Goal: Find contact information: Find contact information

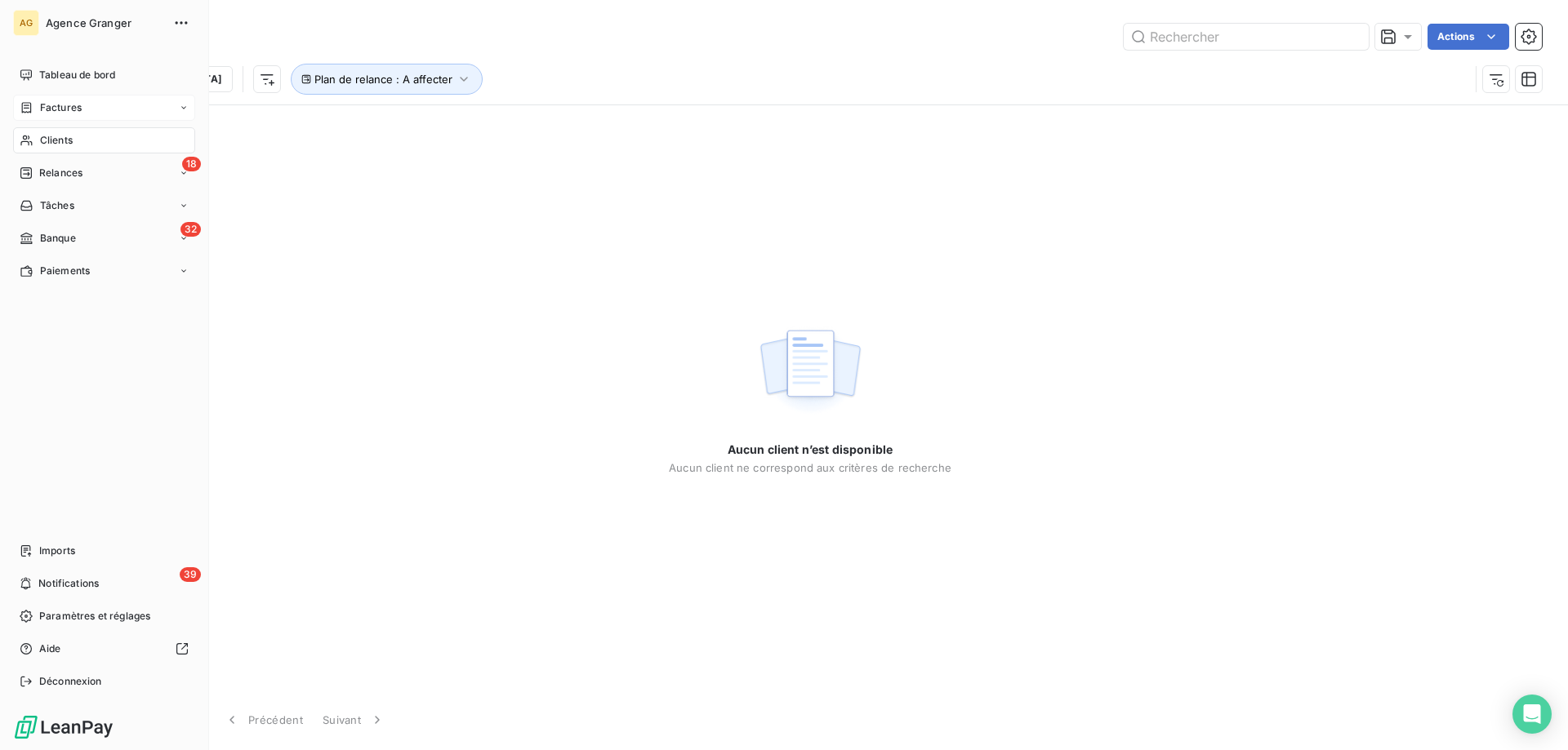
click at [85, 111] on div "Factures" at bounding box center [104, 108] width 183 height 26
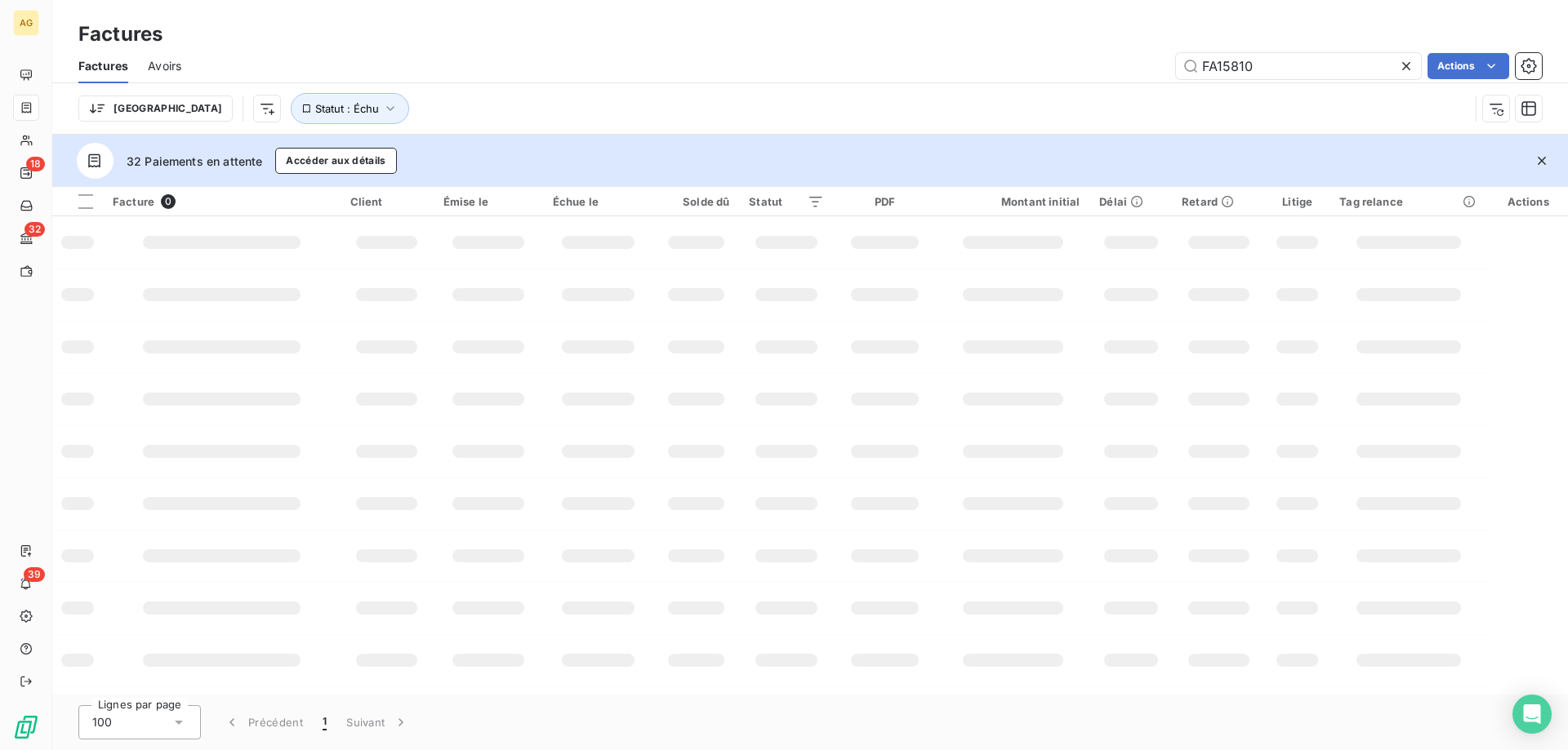
click at [1206, 47] on div "Factures" at bounding box center [810, 34] width 1516 height 29
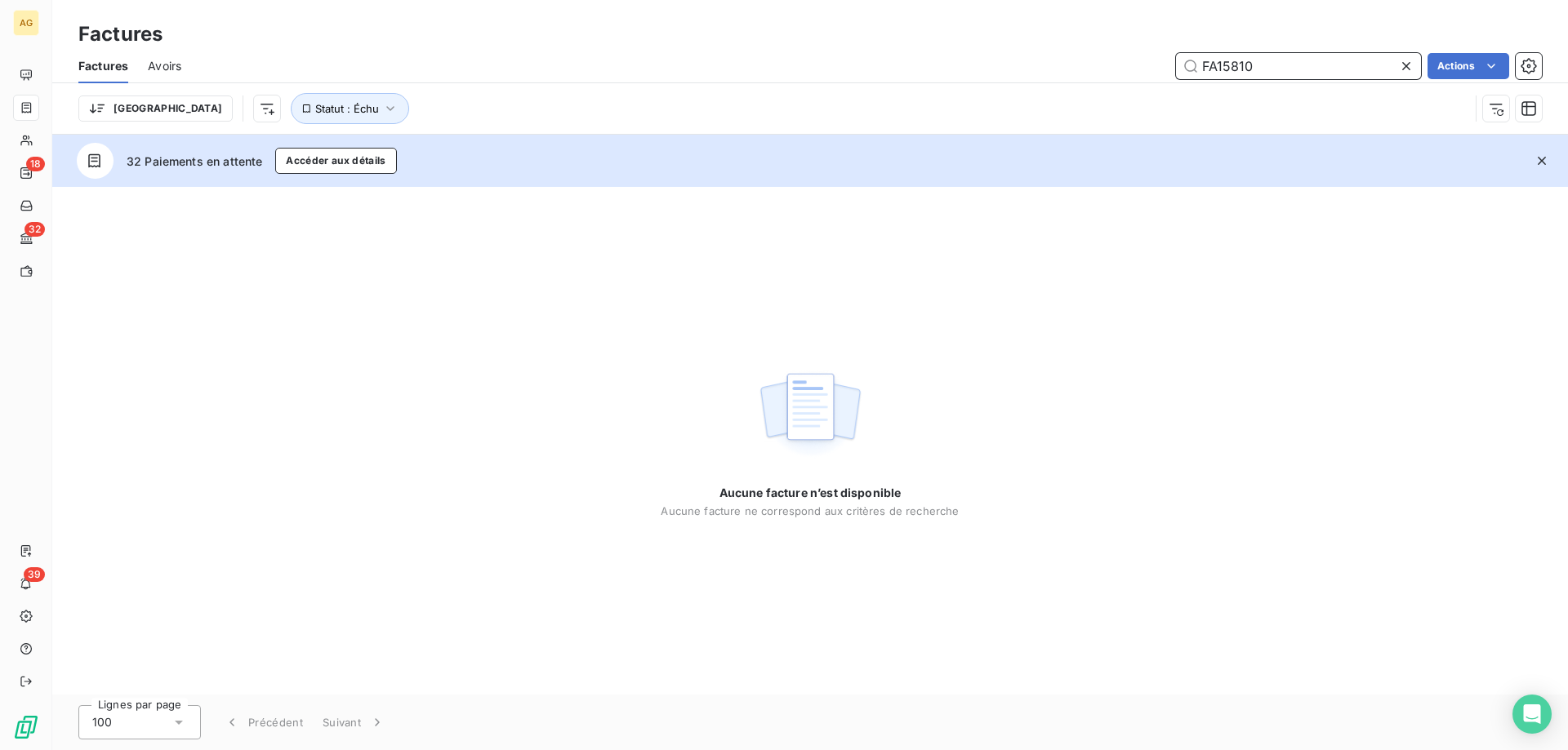
drag, startPoint x: 1239, startPoint y: 64, endPoint x: 1331, endPoint y: 43, distance: 94.4
click at [1331, 43] on div "Factures Factures Avoirs FA15810 Actions Trier Statut : Échu" at bounding box center [810, 67] width 1516 height 135
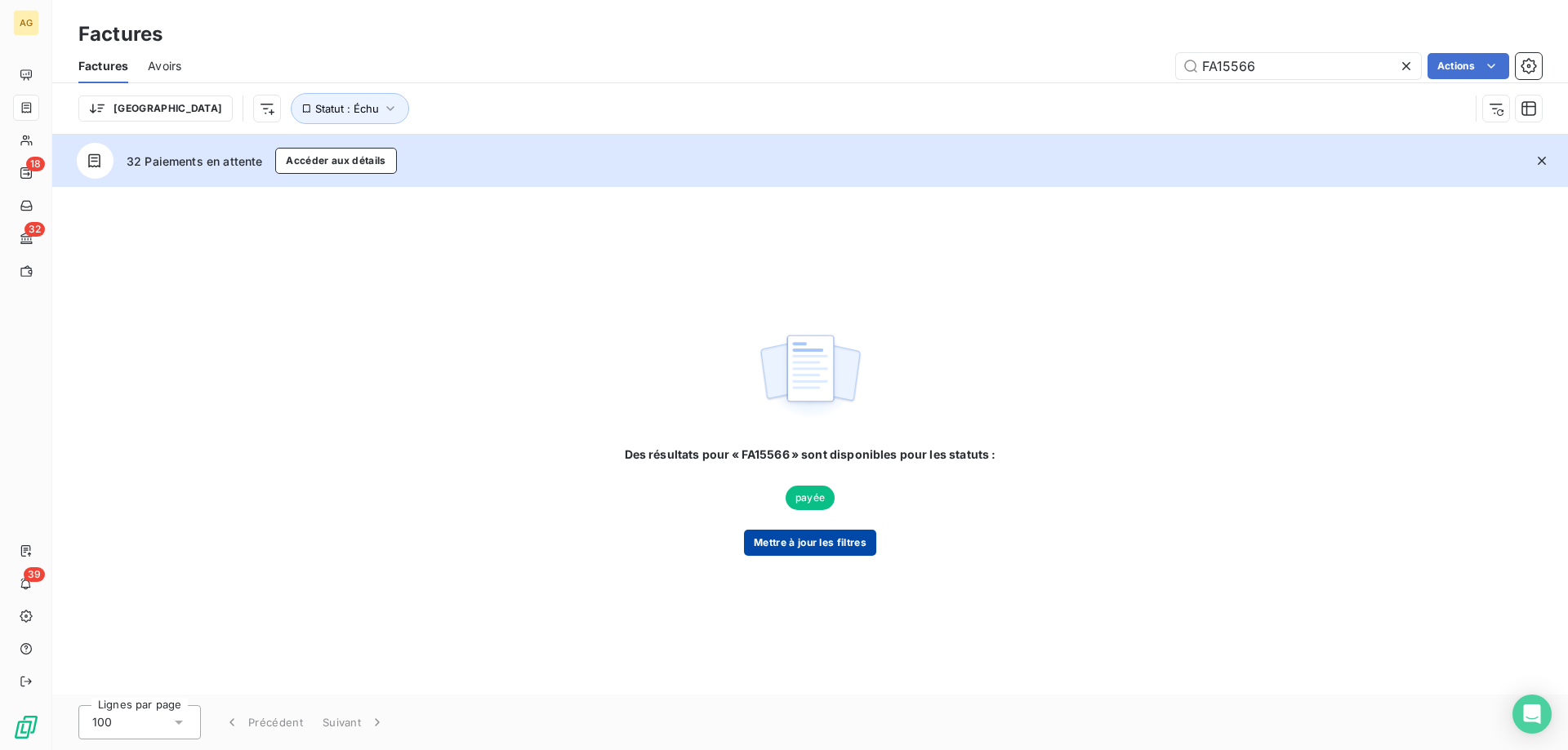
click at [857, 534] on button "Mettre à jour les filtres" at bounding box center [810, 543] width 133 height 26
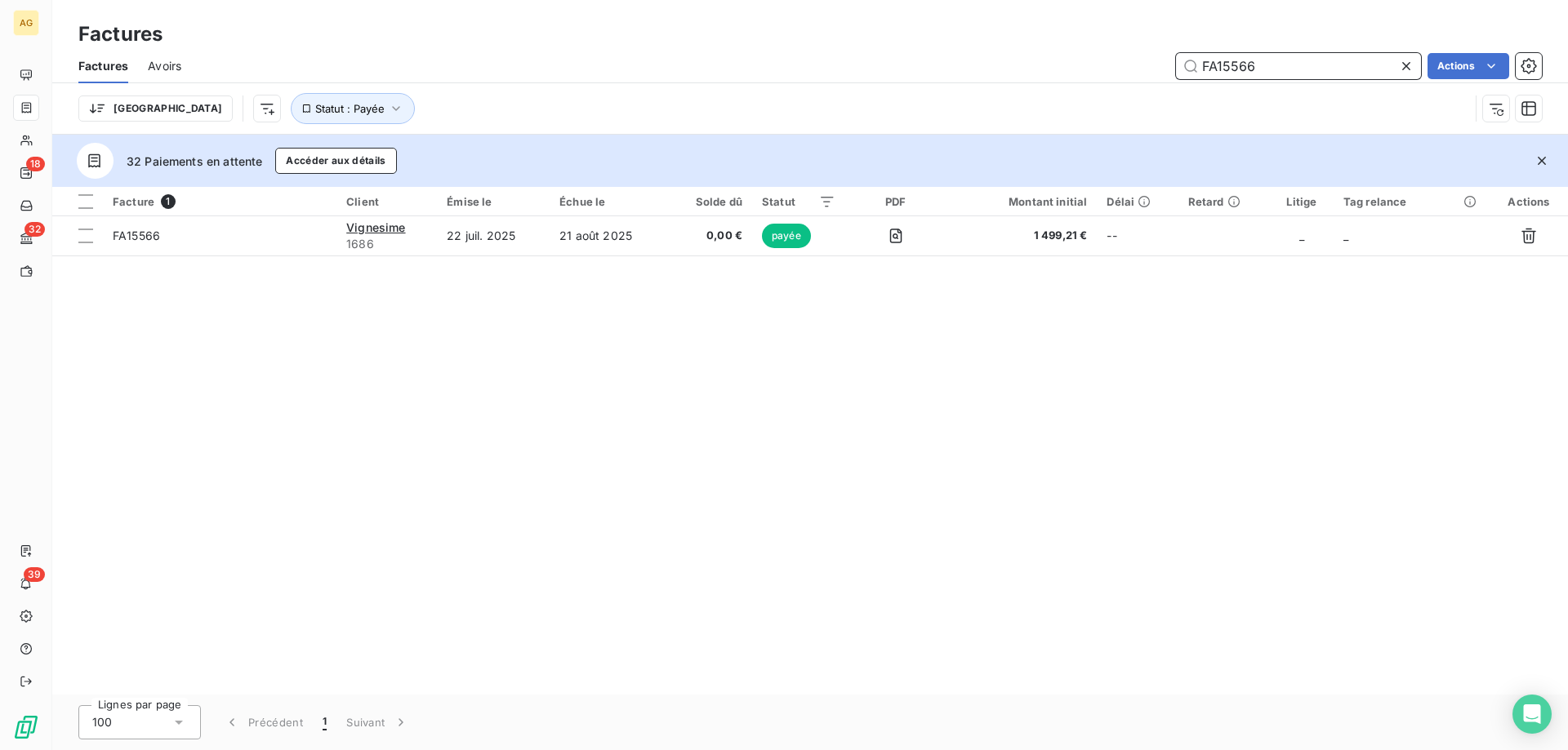
click at [1238, 68] on input "FA15566" at bounding box center [1299, 66] width 245 height 26
type input "FA15666"
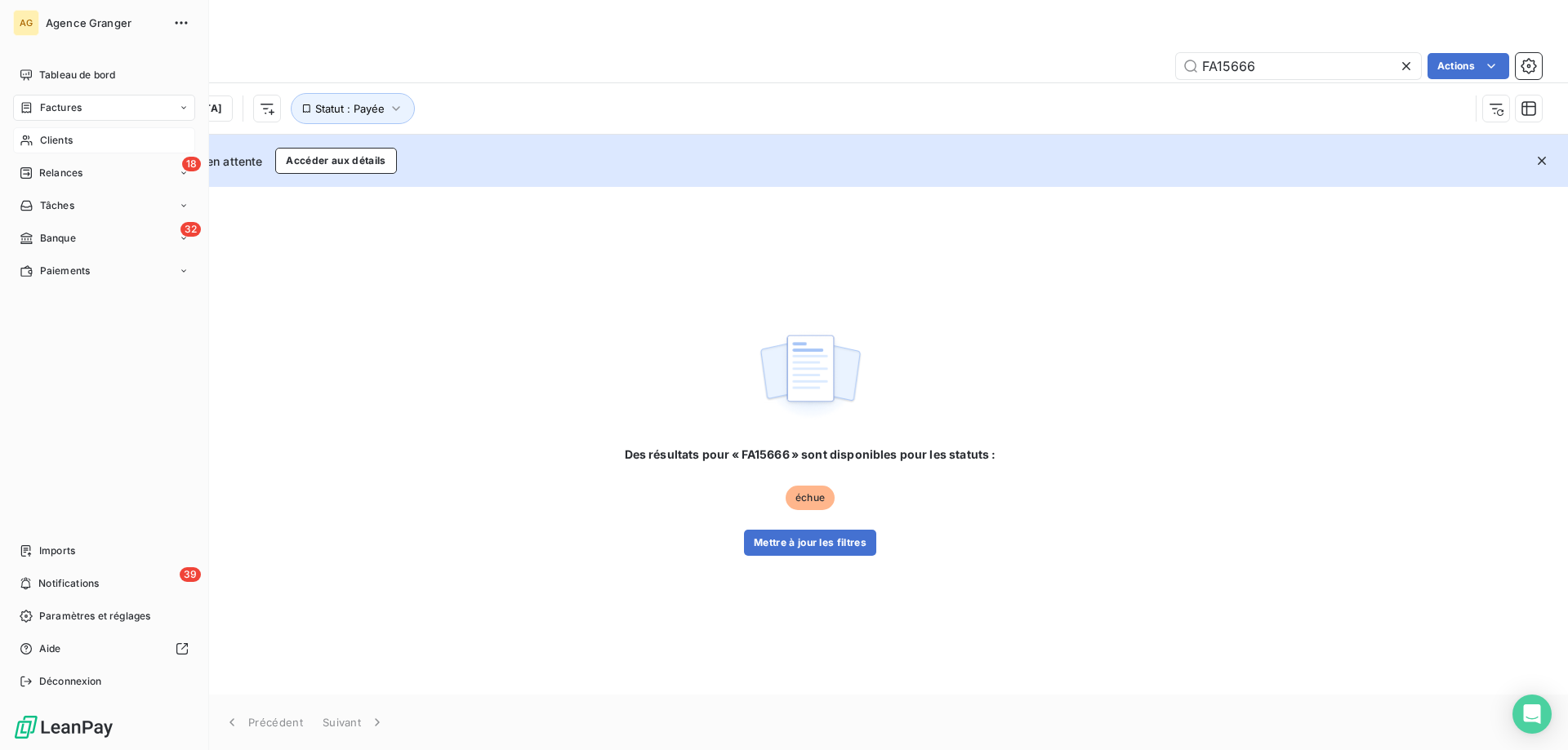
click at [40, 136] on span "Clients" at bounding box center [55, 140] width 32 height 15
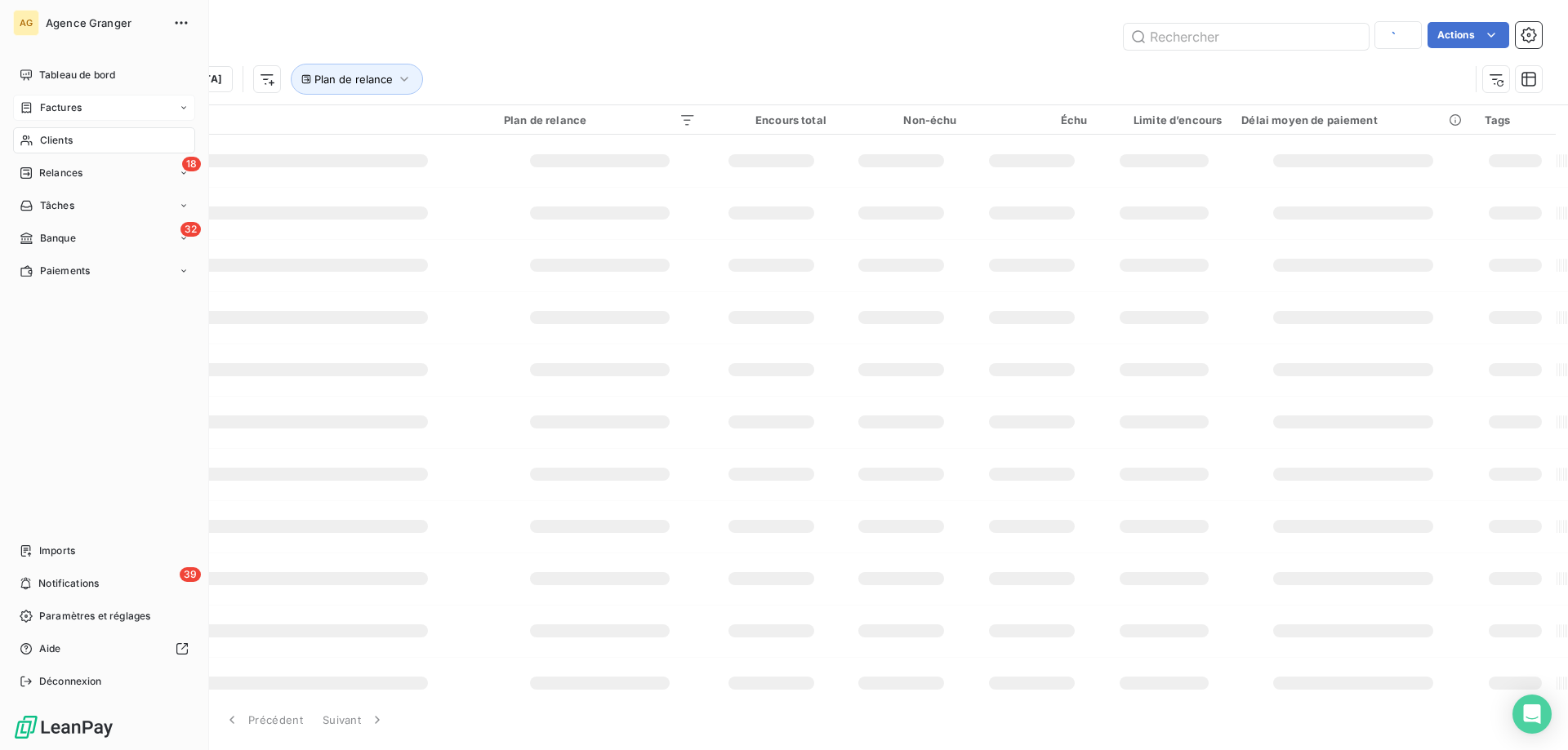
click at [42, 118] on div "Factures" at bounding box center [104, 108] width 183 height 26
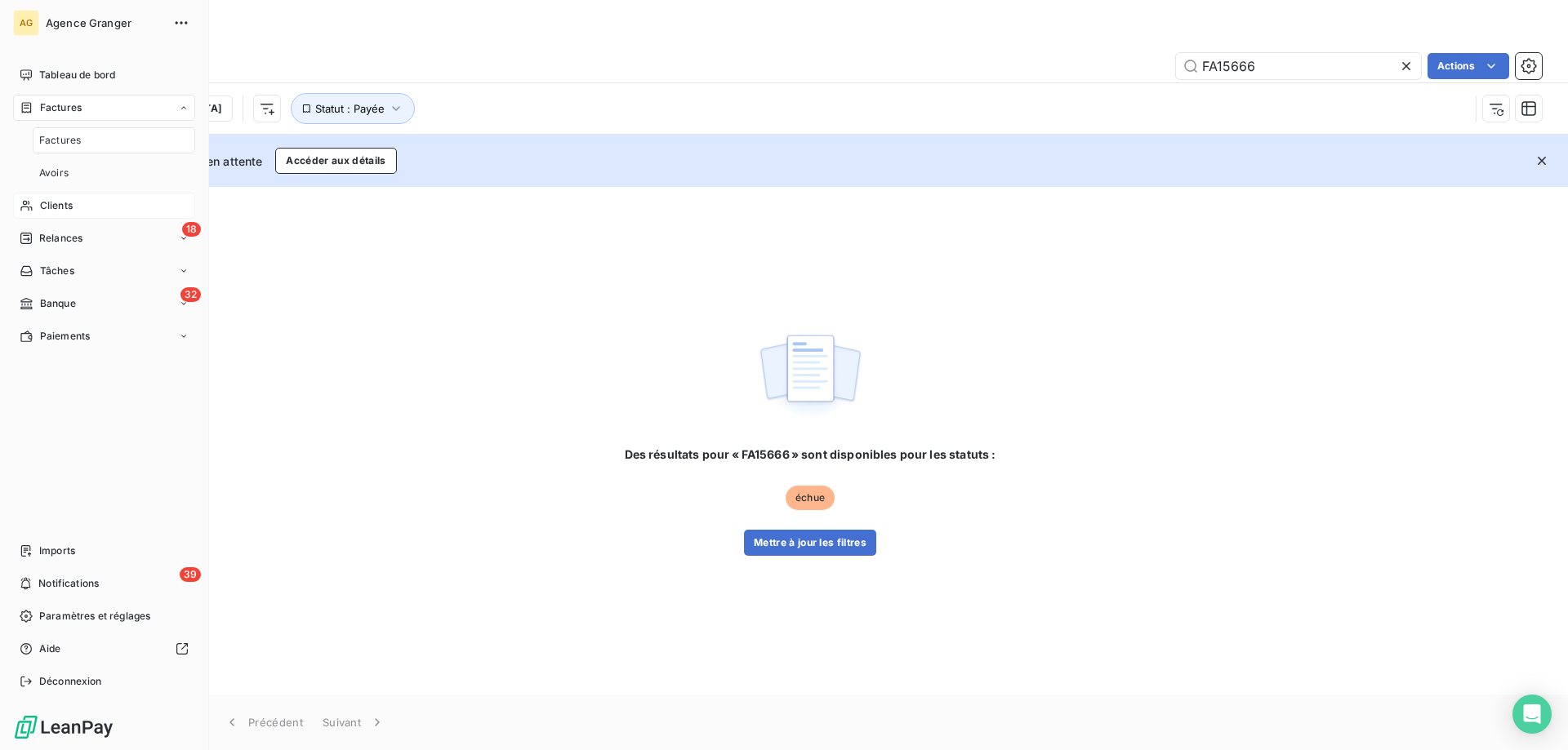
click at [46, 137] on span "Factures" at bounding box center [60, 140] width 41 height 15
click at [39, 138] on div "Clients" at bounding box center [104, 140] width 183 height 26
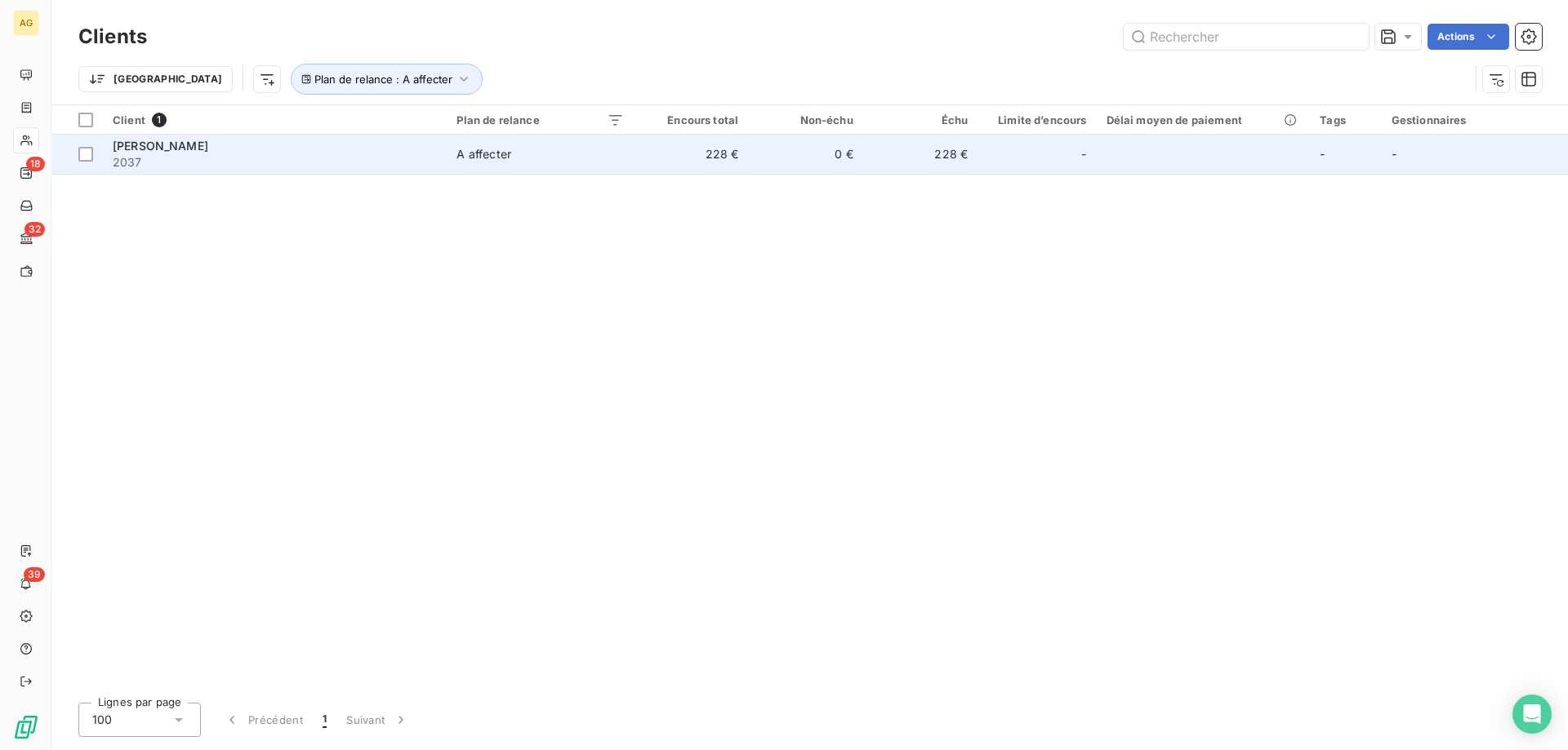
click at [360, 166] on span "2037" at bounding box center [275, 162] width 324 height 17
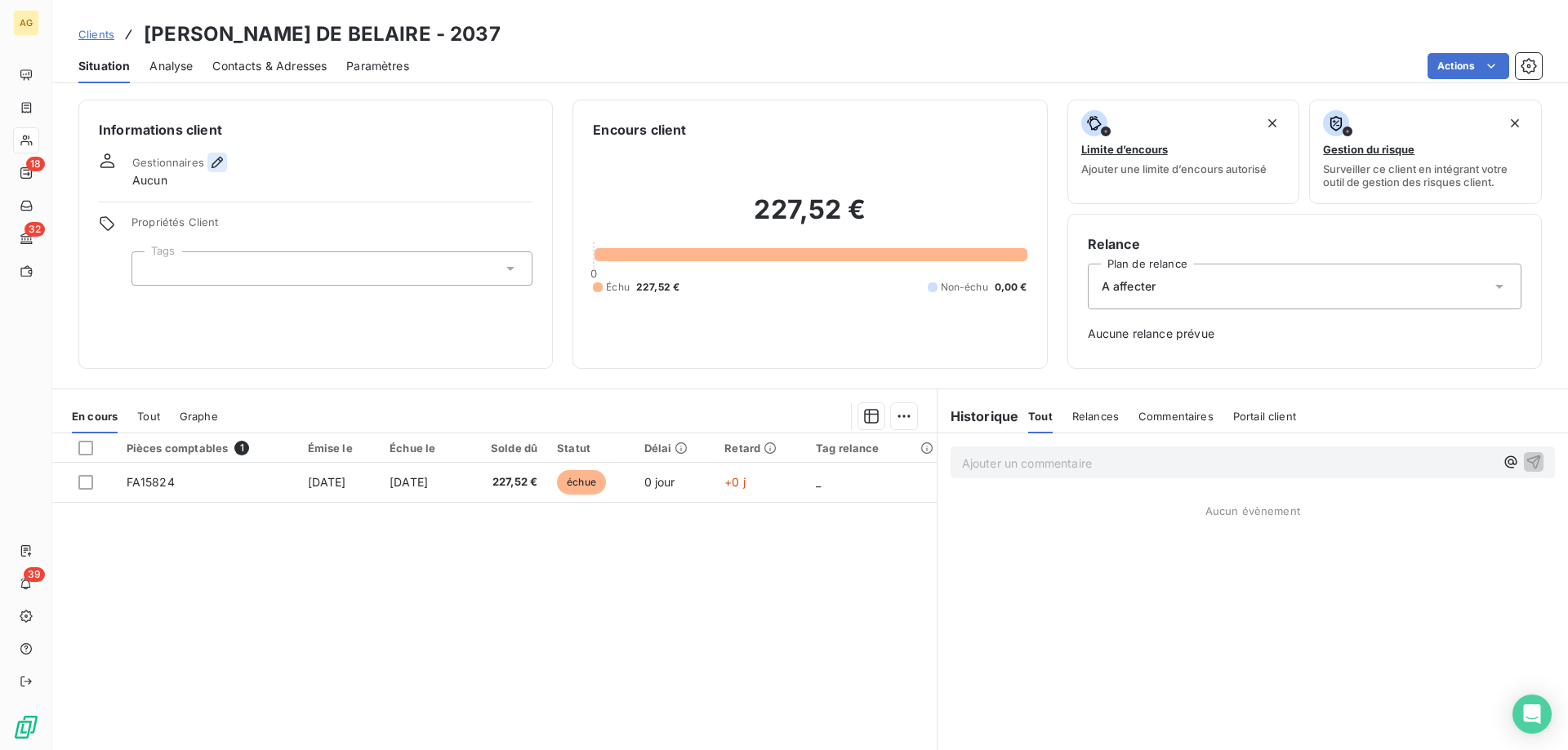
click at [223, 169] on icon "button" at bounding box center [218, 162] width 17 height 17
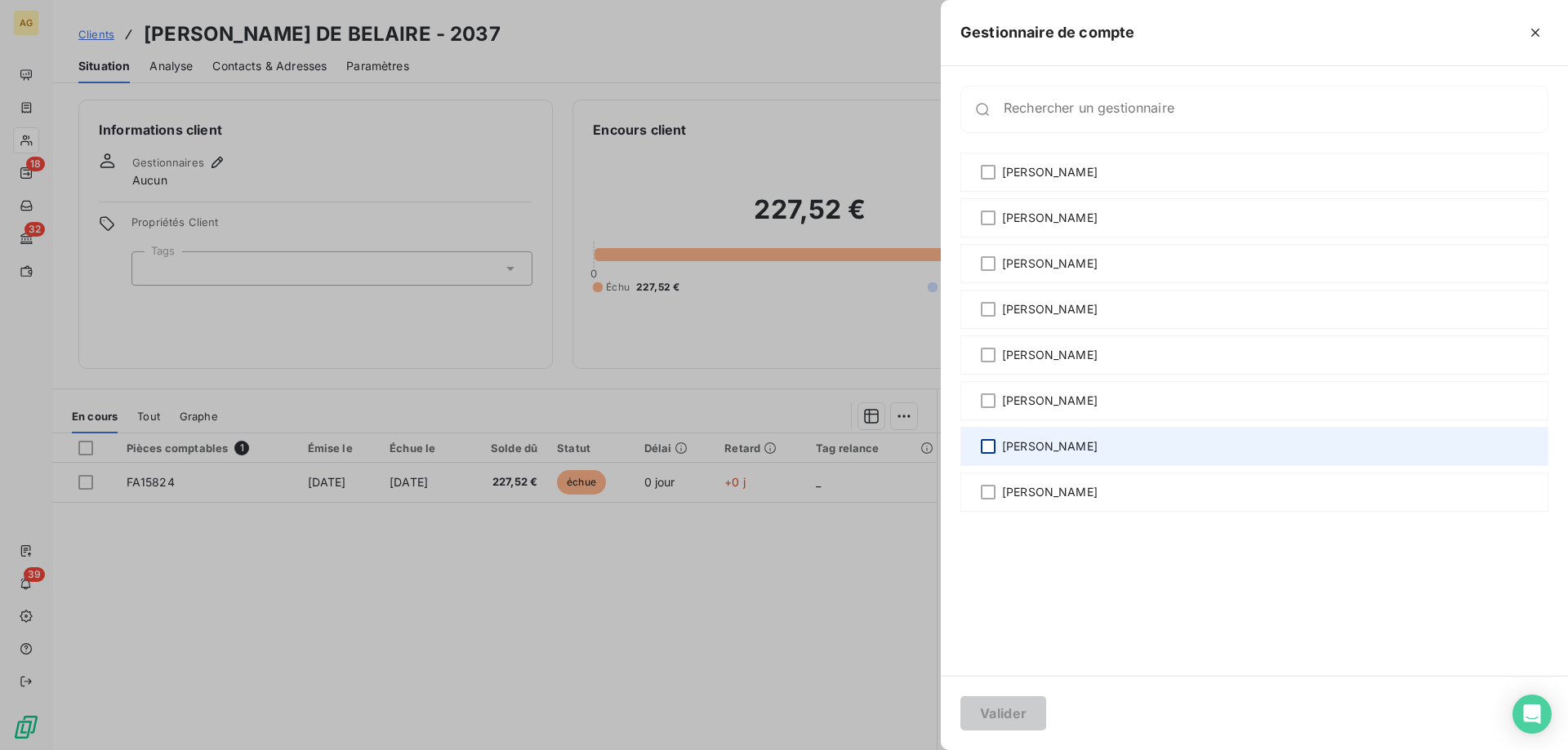
click at [993, 439] on div at bounding box center [988, 447] width 15 height 15
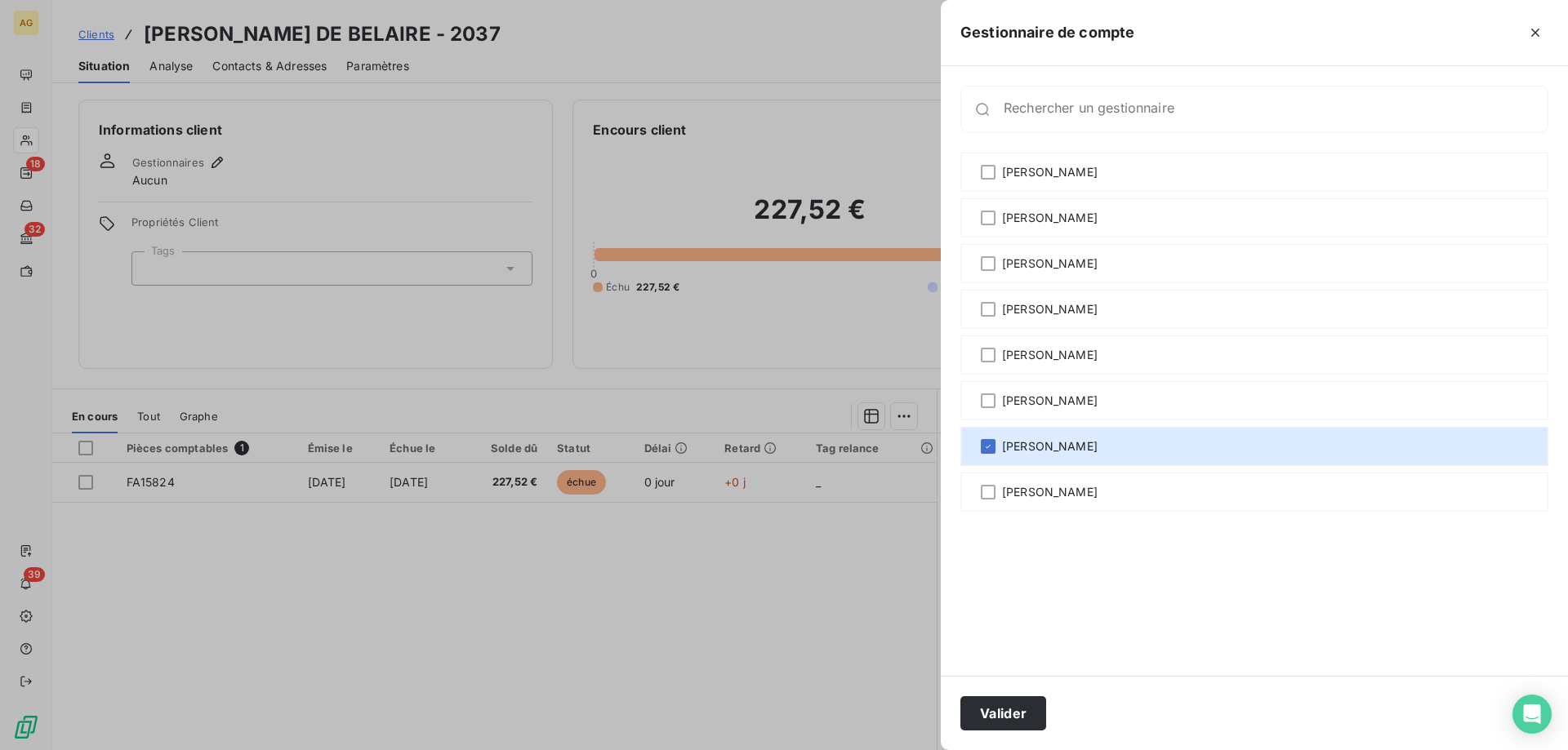
drag, startPoint x: 998, startPoint y: 716, endPoint x: 949, endPoint y: 683, distance: 59.1
click at [998, 717] on button "Valider" at bounding box center [1003, 713] width 86 height 34
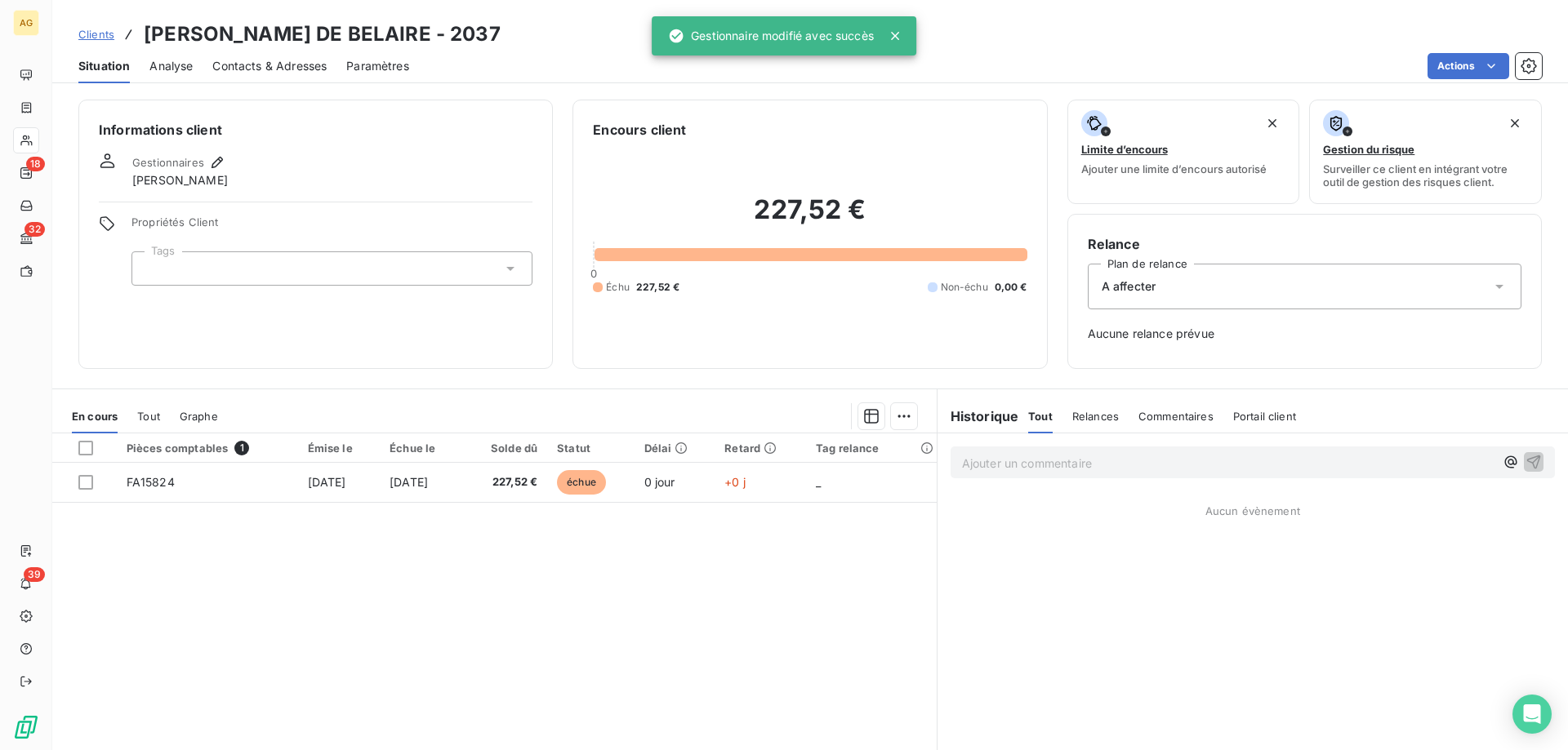
click at [1192, 281] on div "A affecter" at bounding box center [1304, 287] width 434 height 46
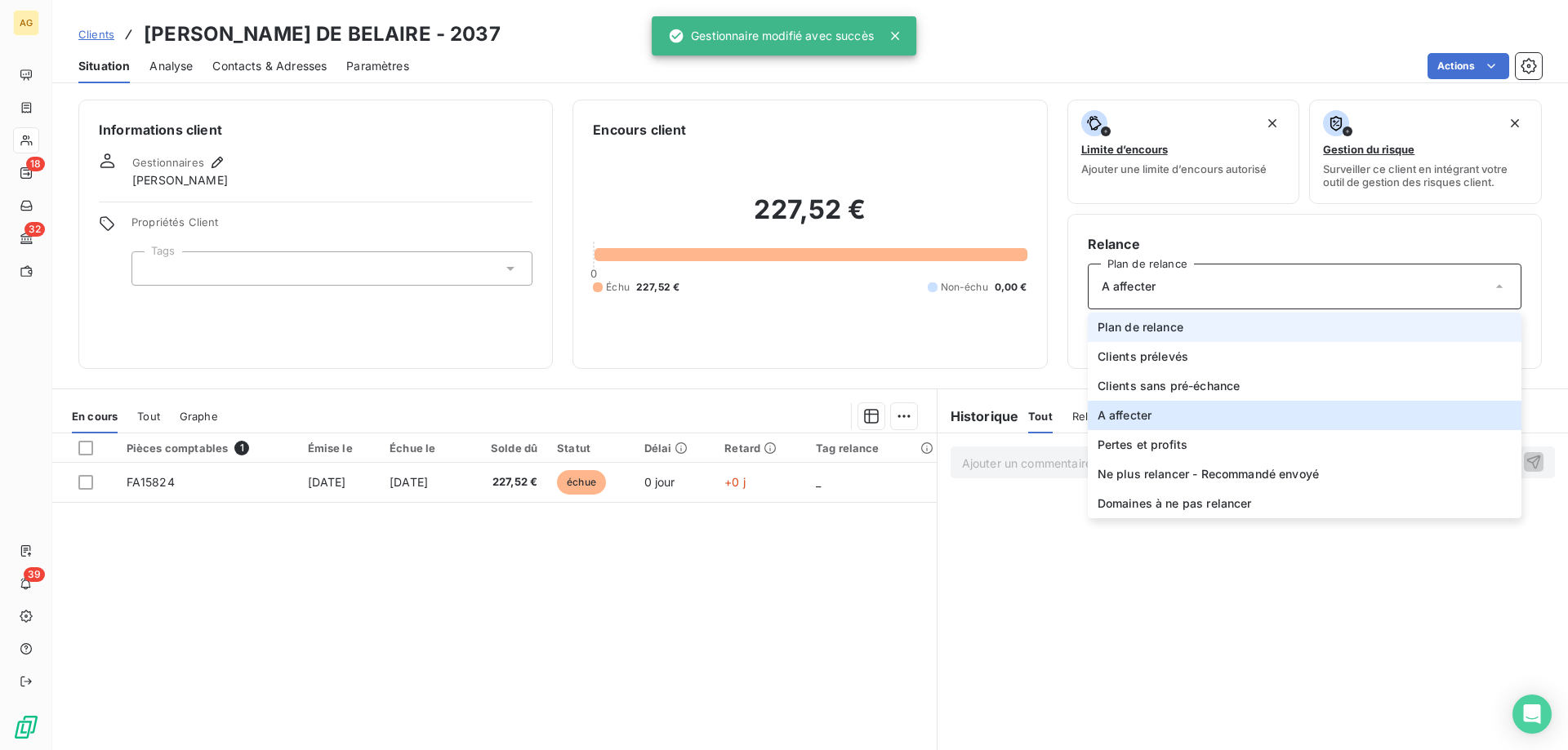
click at [1181, 322] on li "Plan de relance" at bounding box center [1304, 327] width 434 height 29
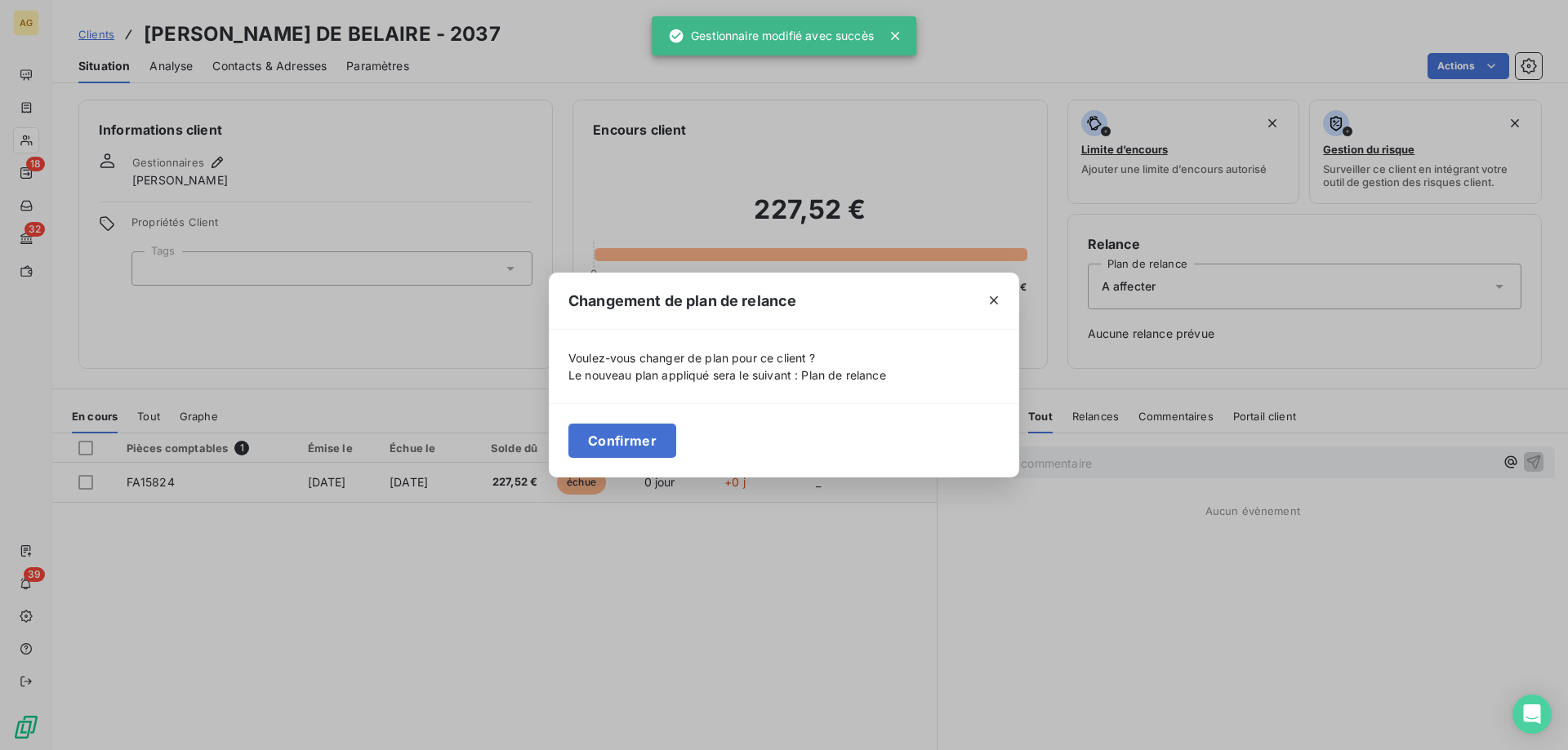
click at [654, 441] on button "Confirmer" at bounding box center [622, 440] width 108 height 34
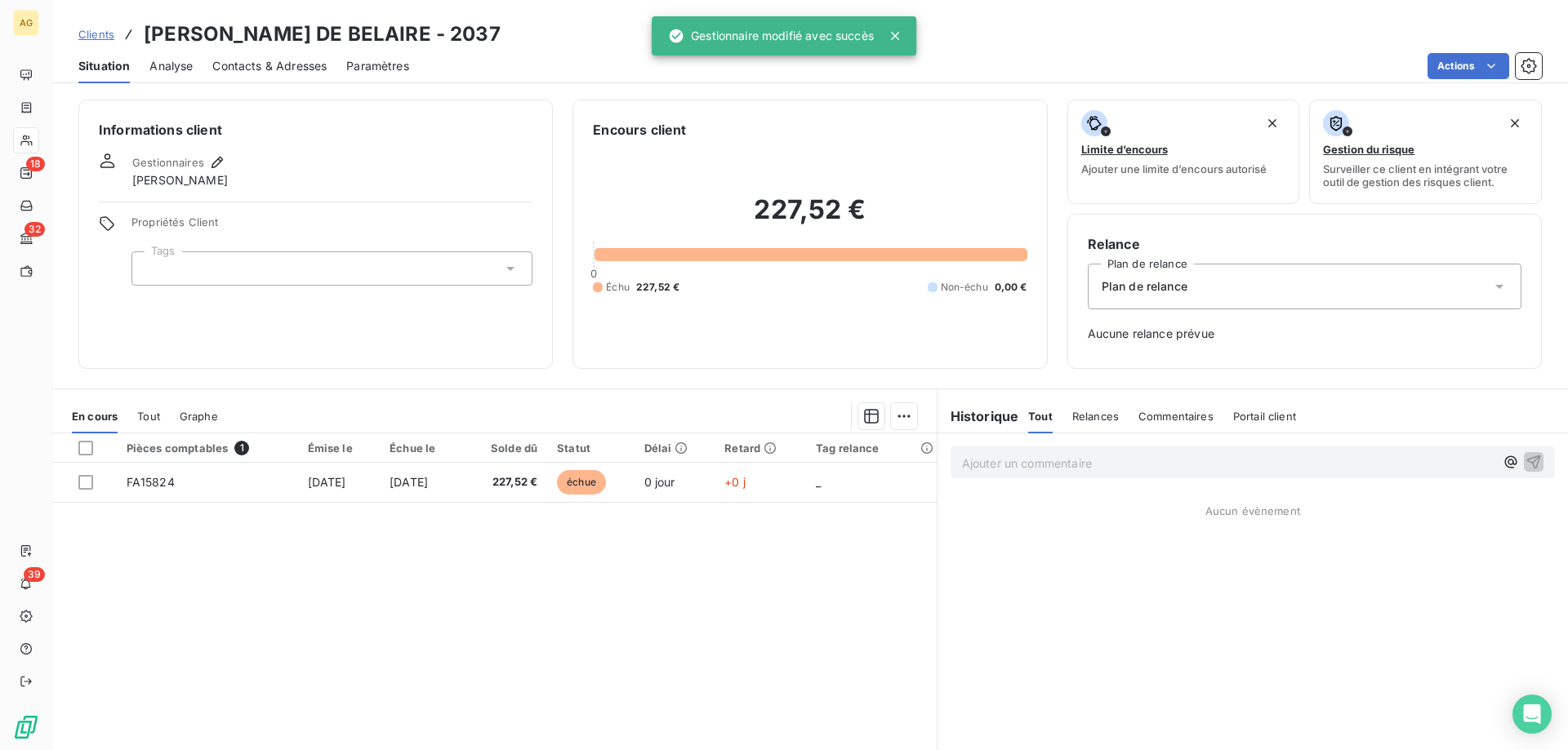
click at [356, 278] on div at bounding box center [332, 268] width 401 height 34
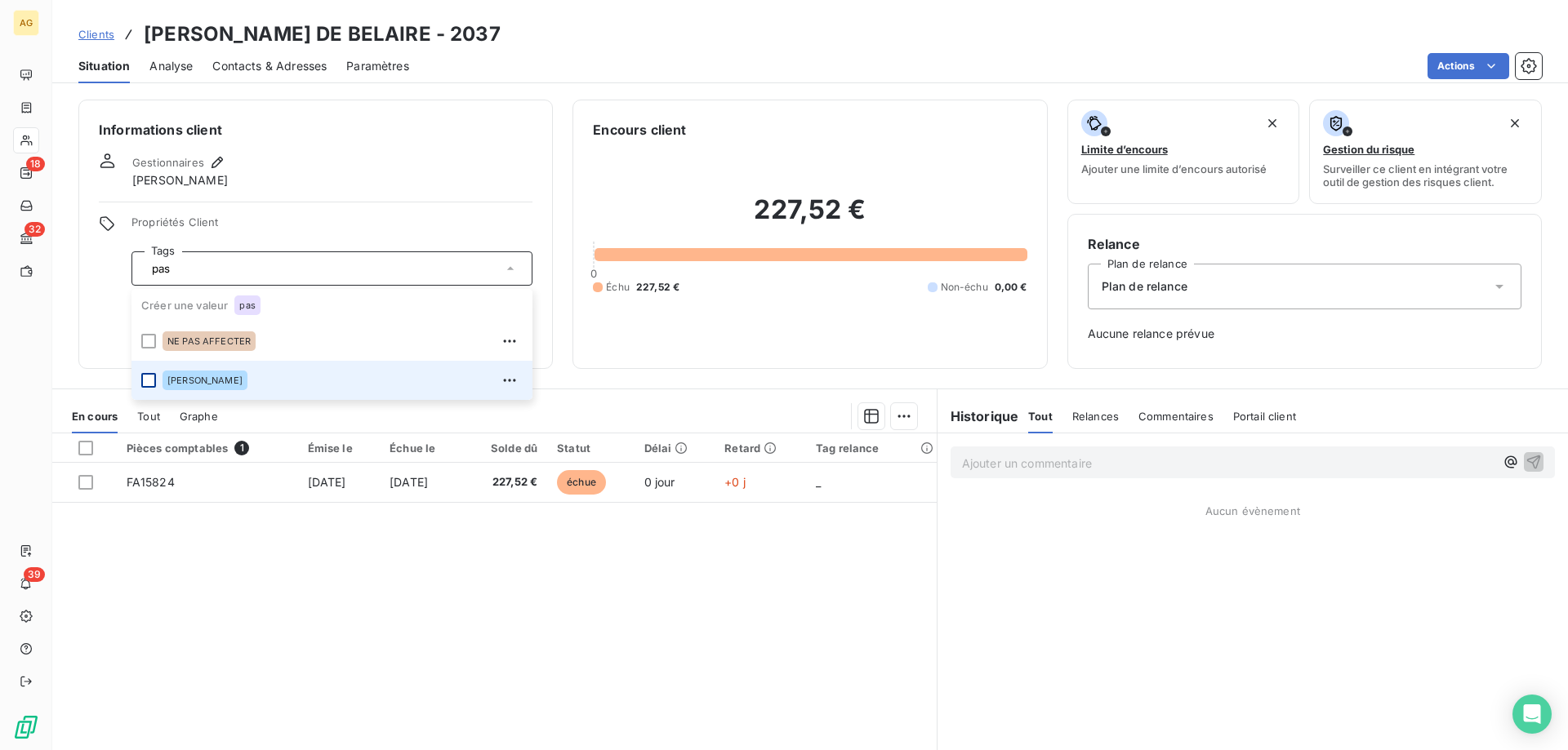
click at [149, 382] on div at bounding box center [148, 381] width 15 height 15
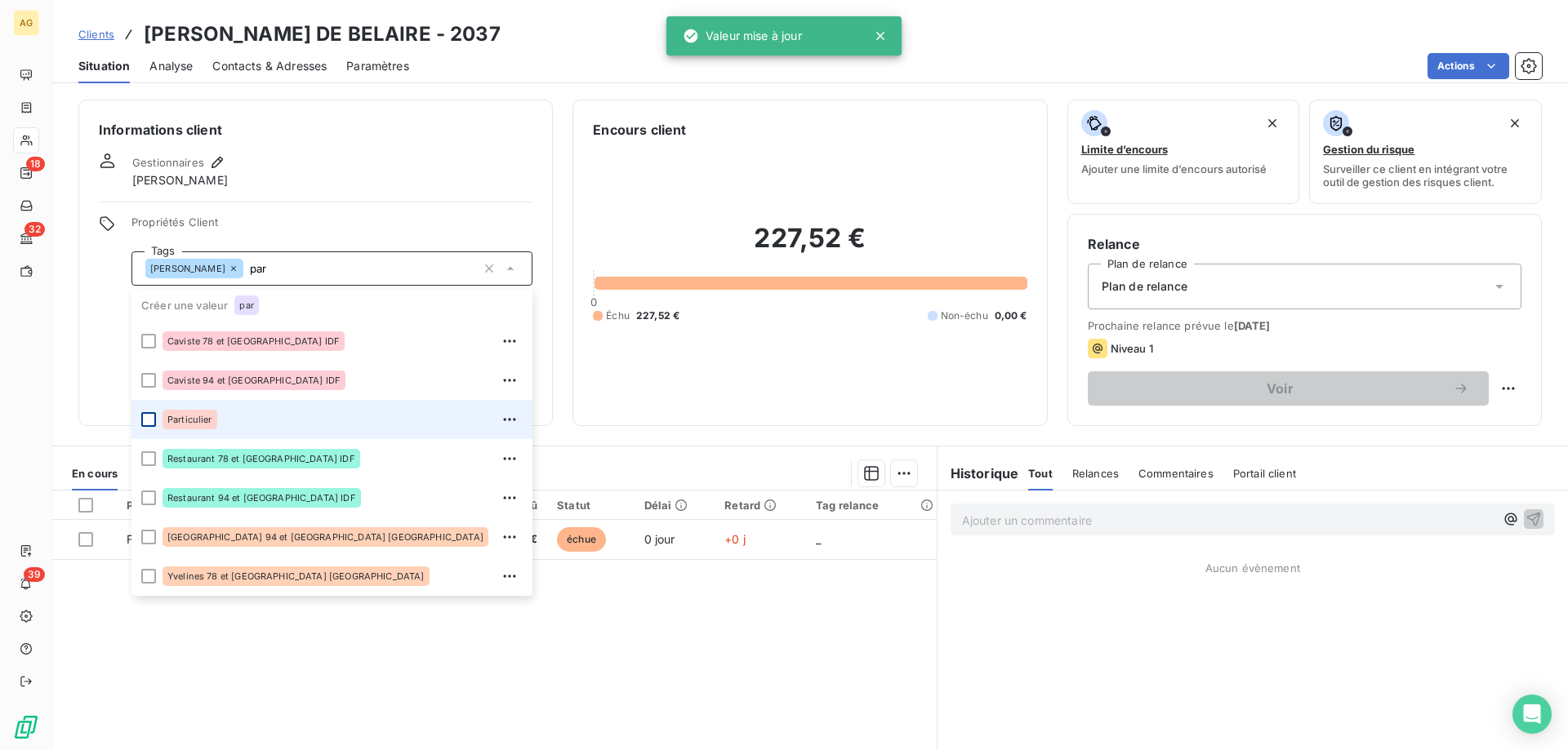
click at [152, 416] on div at bounding box center [148, 420] width 15 height 15
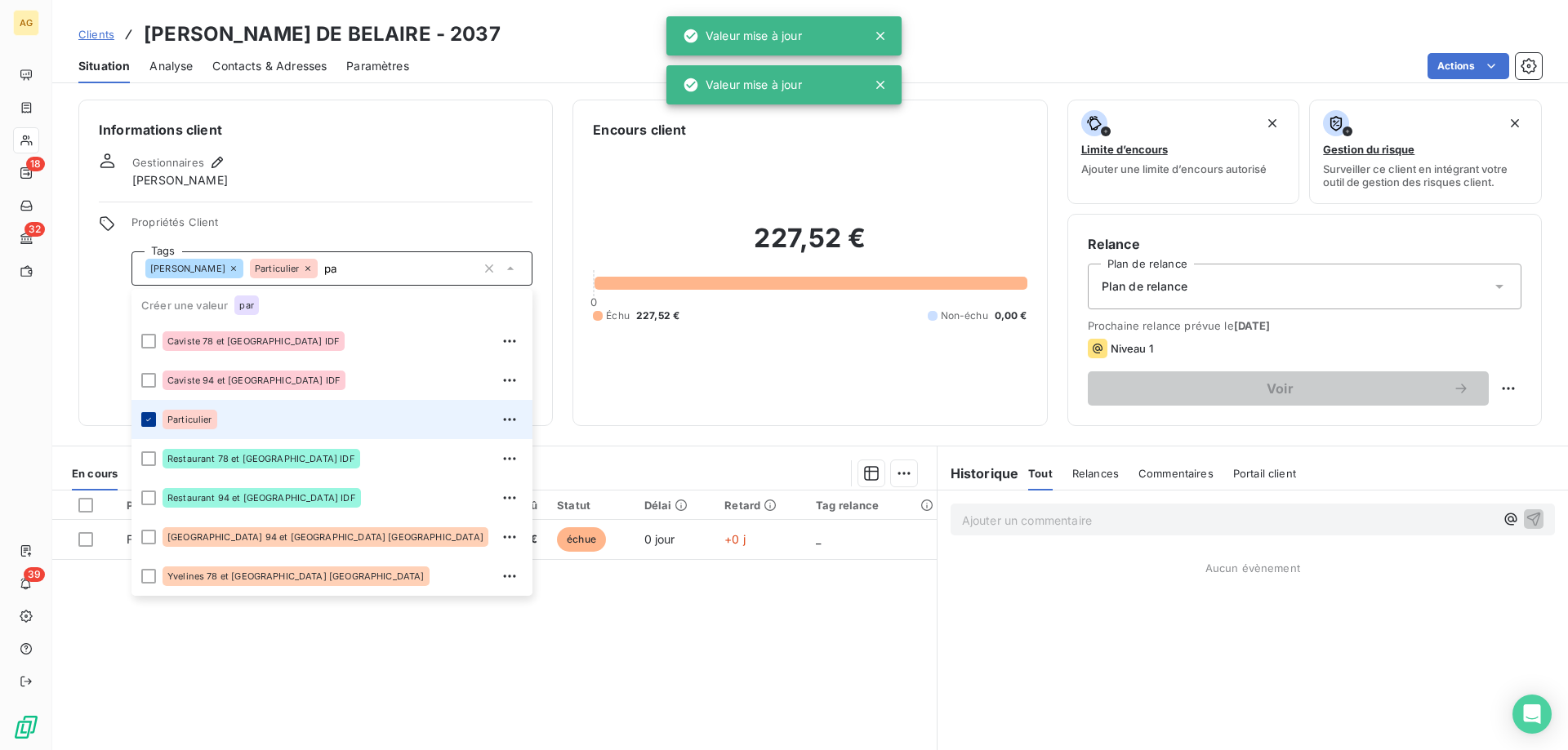
type input "p"
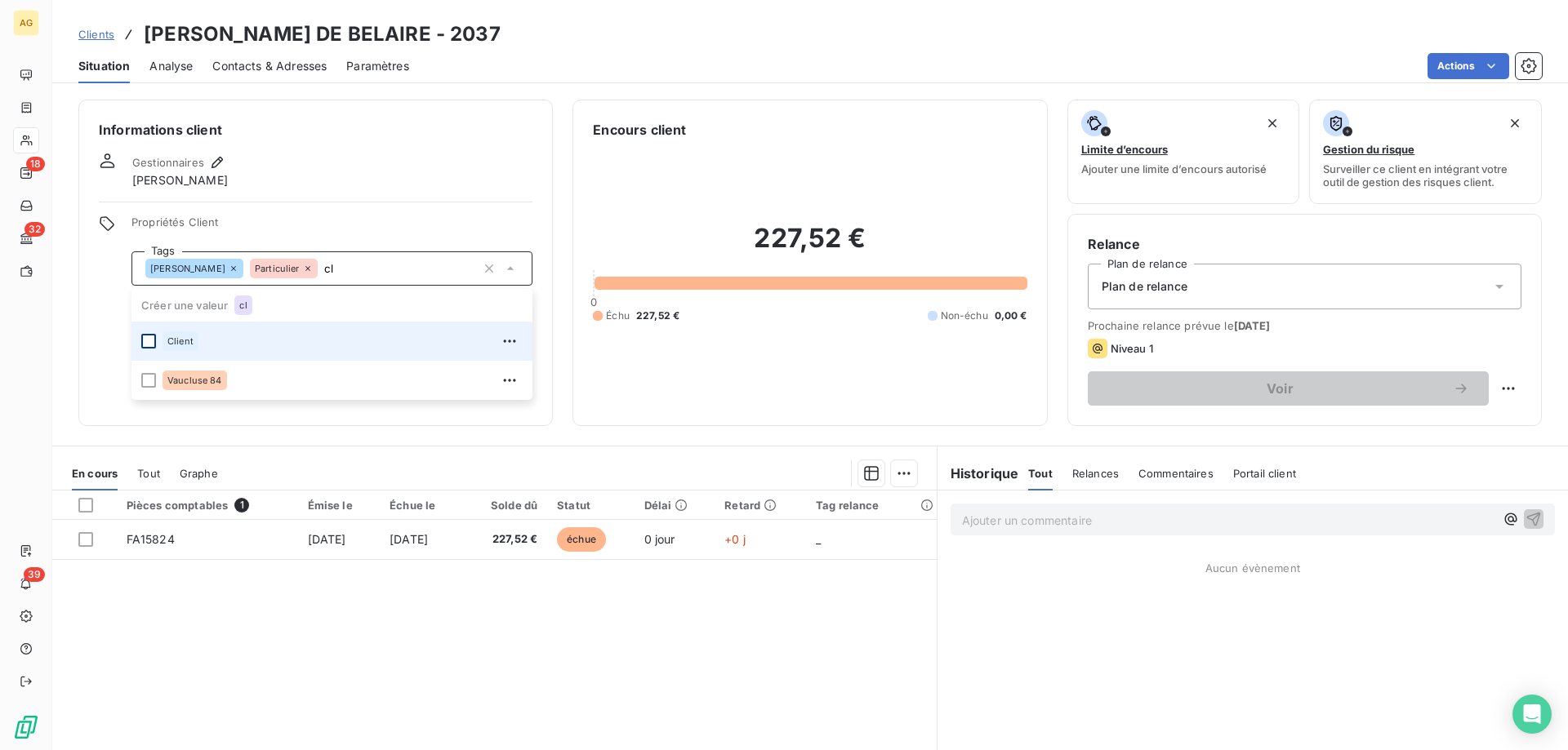
click at [151, 343] on div at bounding box center [148, 341] width 15 height 15
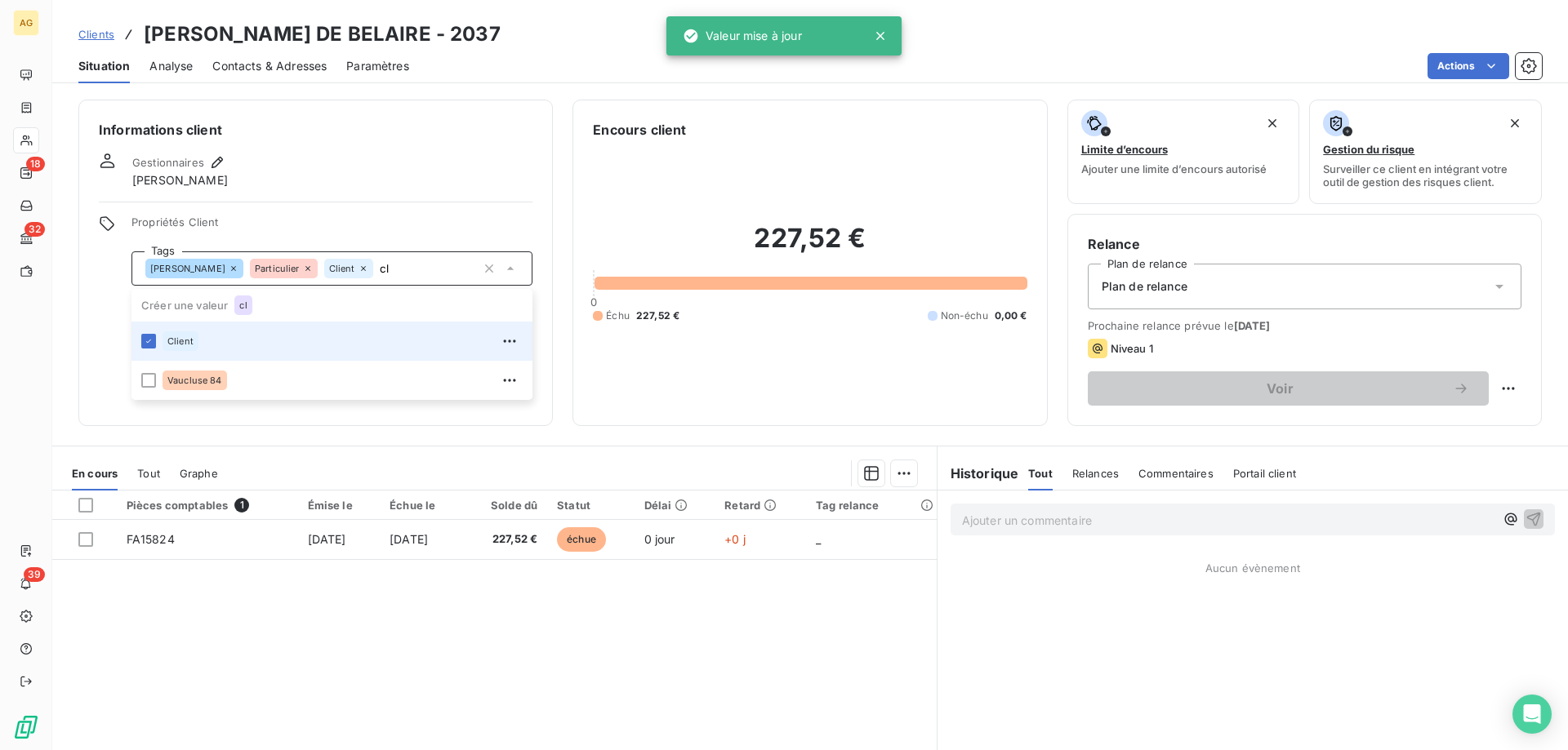
type input "cl"
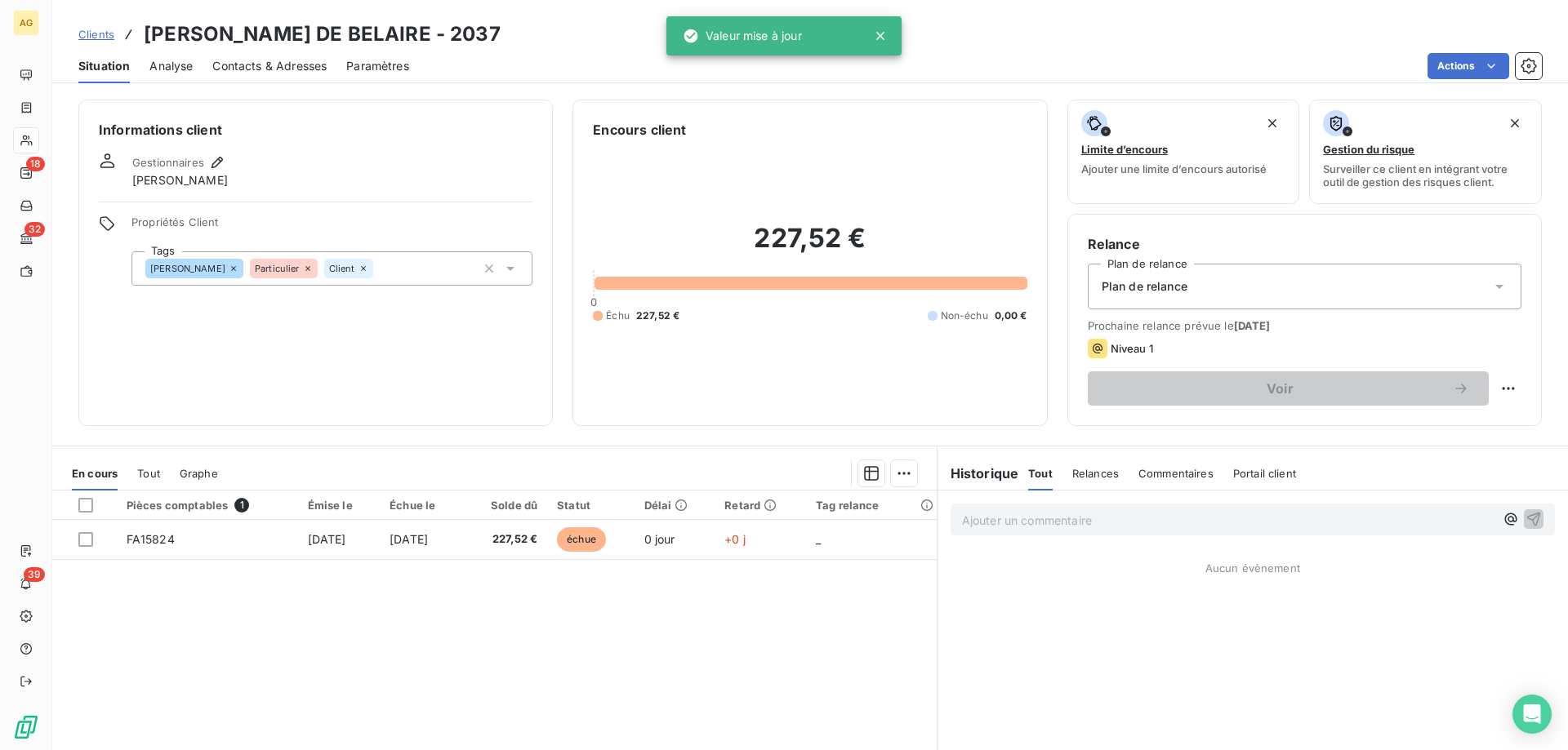
click at [323, 184] on div "Gestionnaires pascal LABAS" at bounding box center [315, 170] width 434 height 36
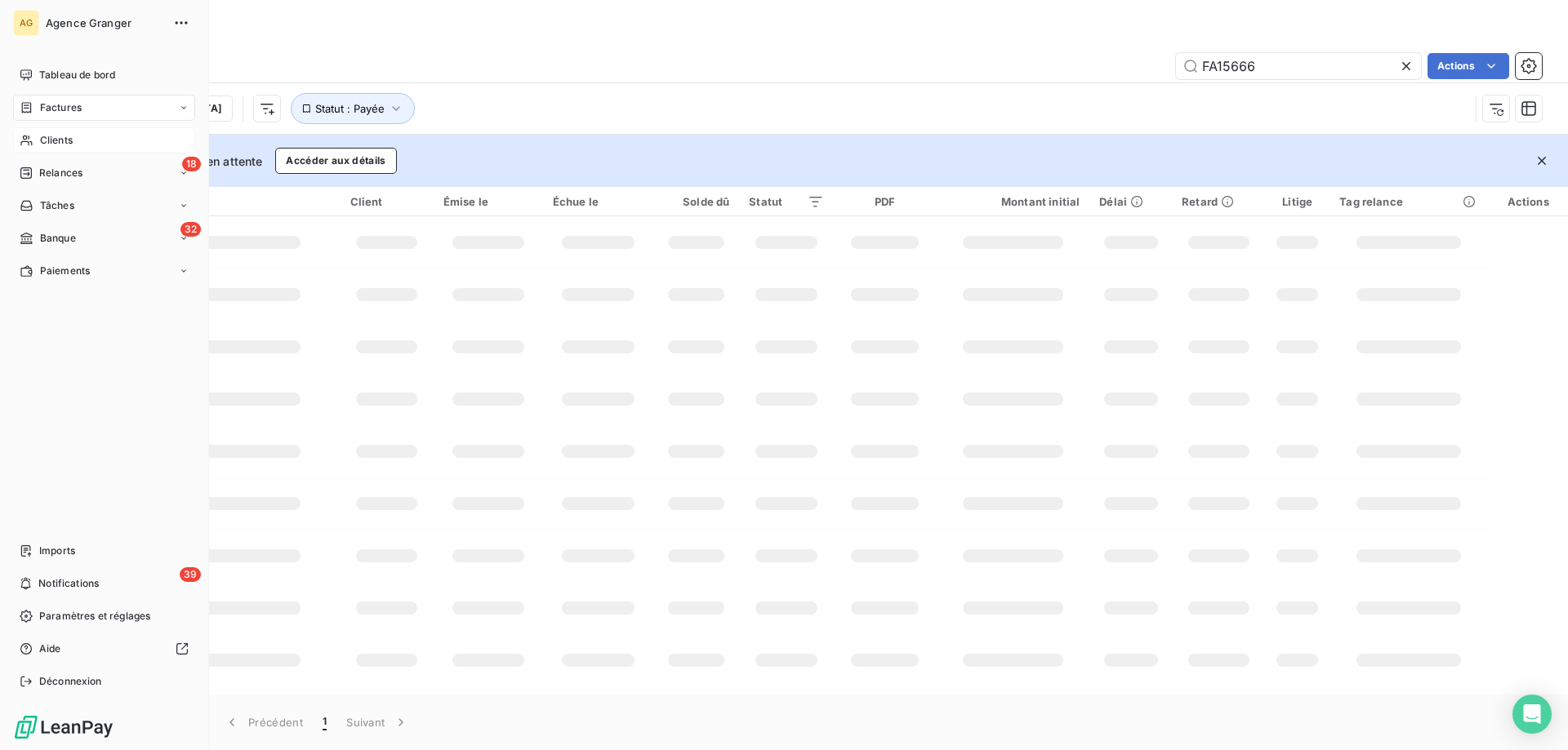
click at [31, 139] on icon at bounding box center [26, 140] width 14 height 13
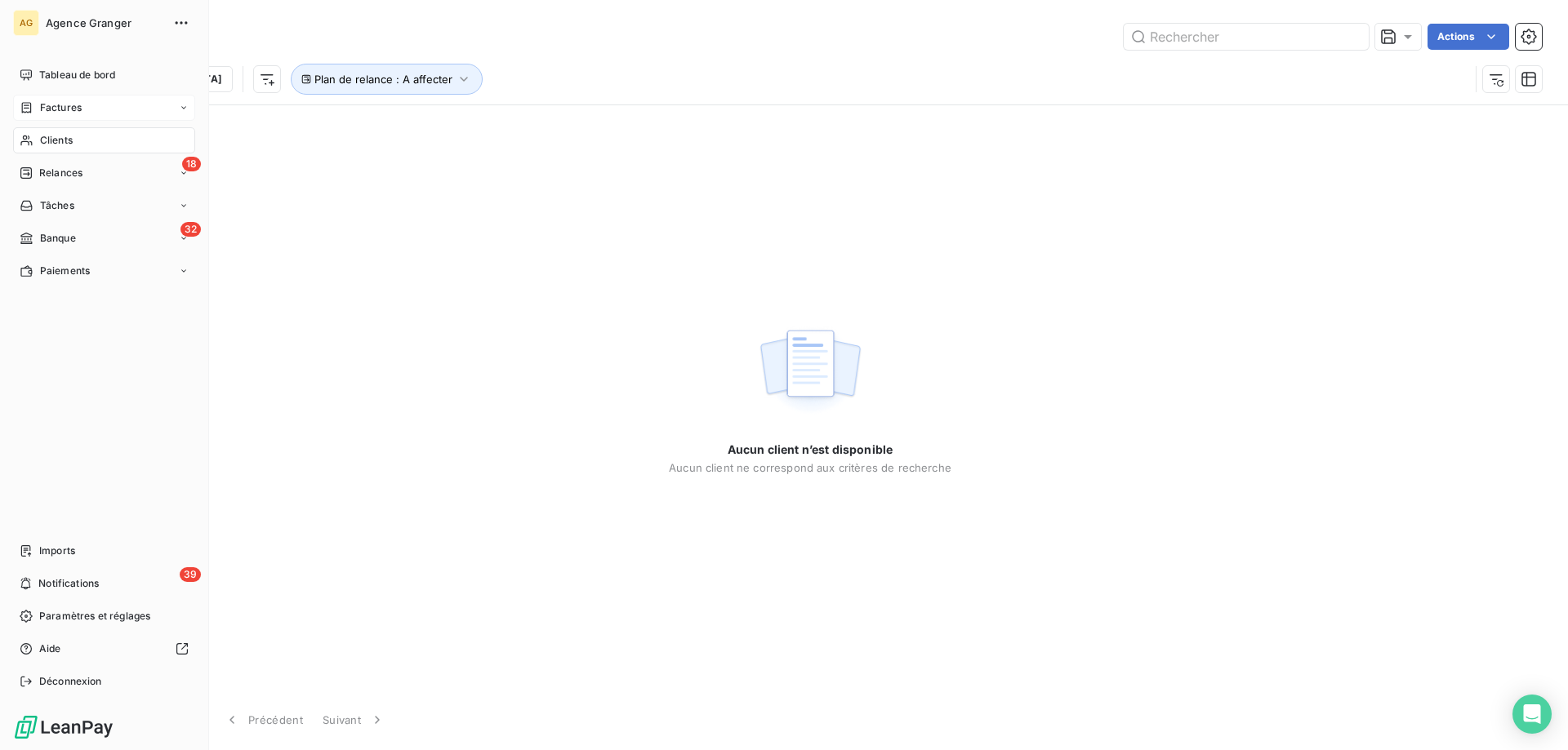
click at [65, 111] on span "Factures" at bounding box center [60, 108] width 41 height 15
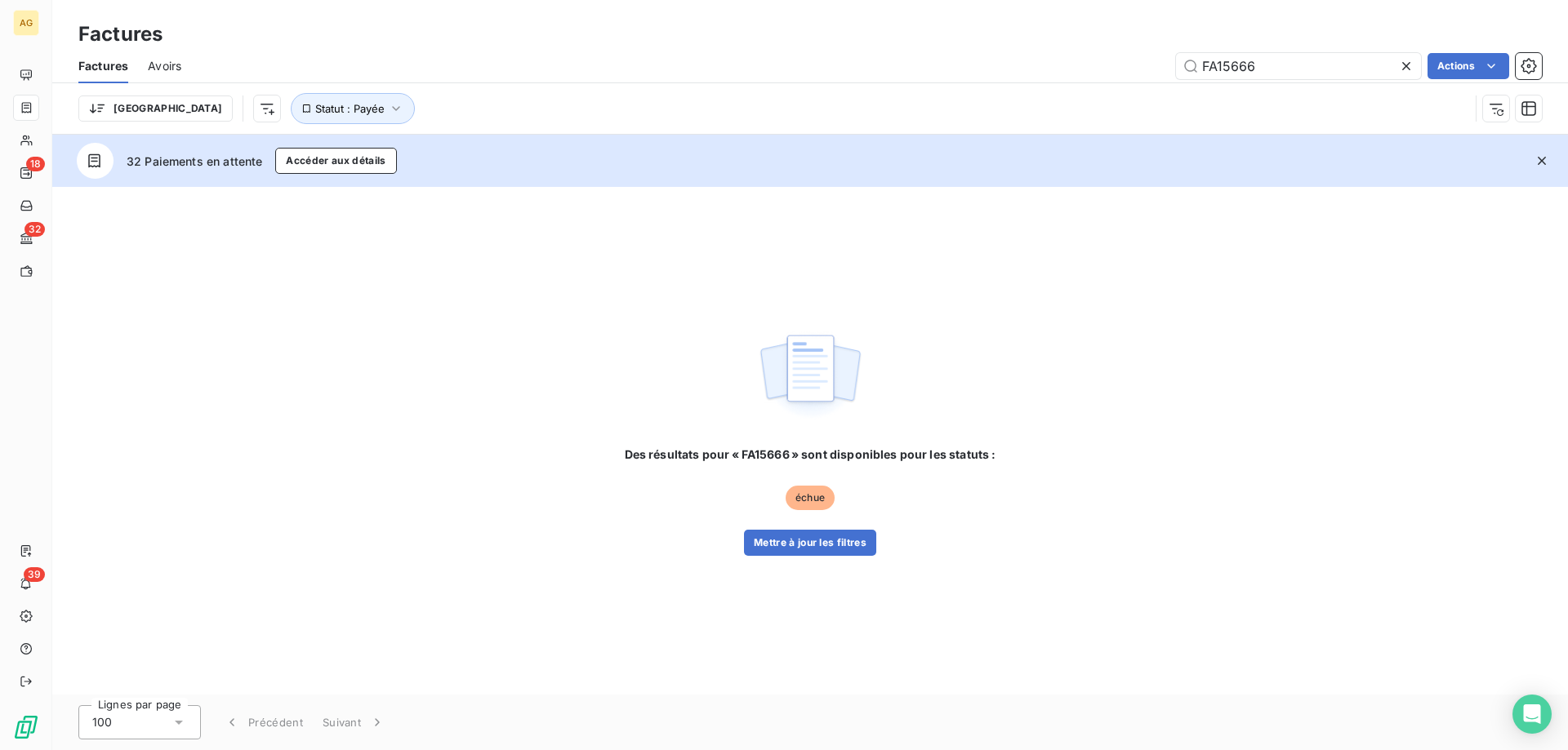
click at [282, 88] on div "Trier Statut : Payée" at bounding box center [810, 108] width 1464 height 51
click at [1398, 71] on icon at bounding box center [1407, 66] width 17 height 17
click at [39, 154] on div "AG 18 32 39" at bounding box center [26, 375] width 53 height 750
click at [37, 142] on div at bounding box center [26, 140] width 26 height 26
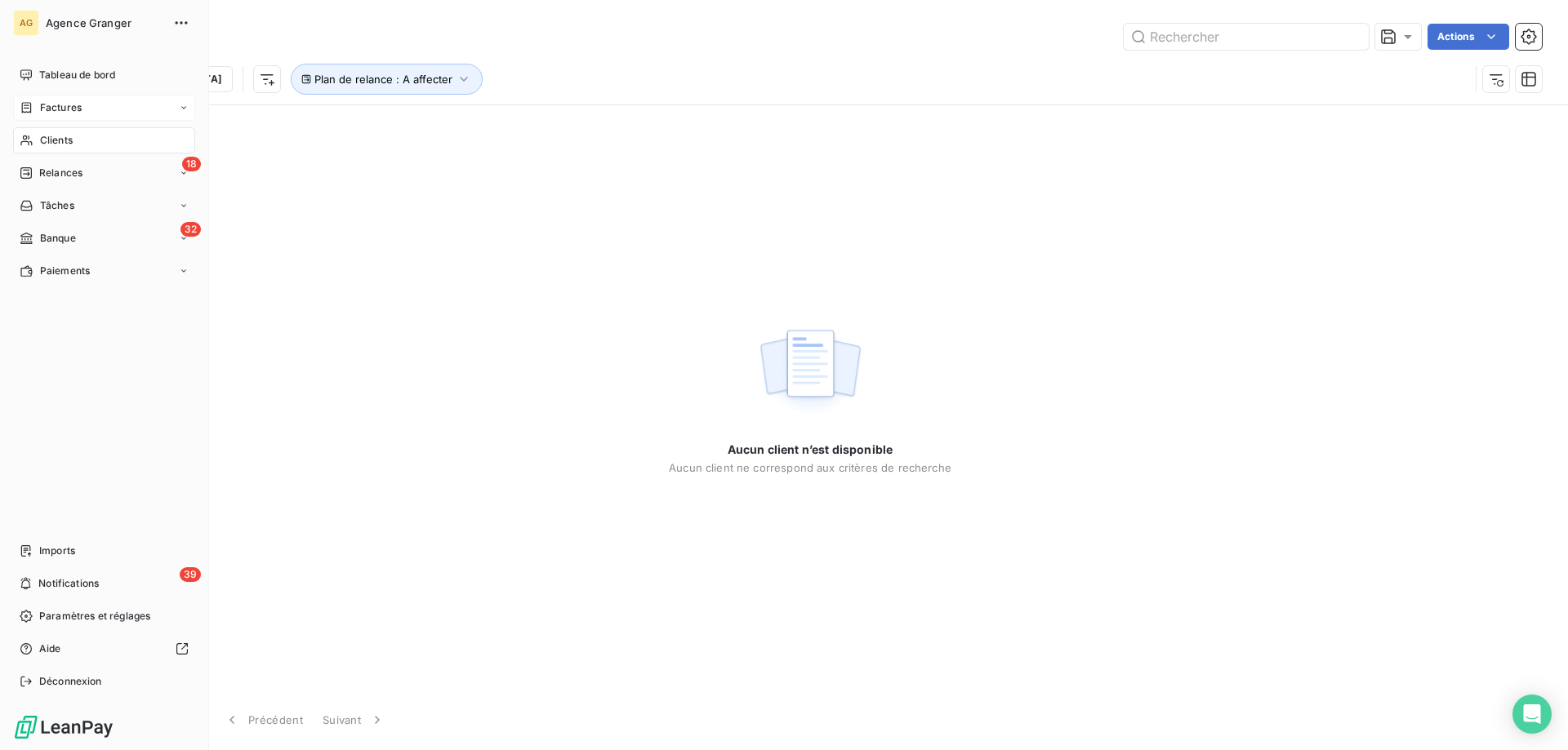
click at [16, 140] on div "Clients" at bounding box center [104, 140] width 183 height 26
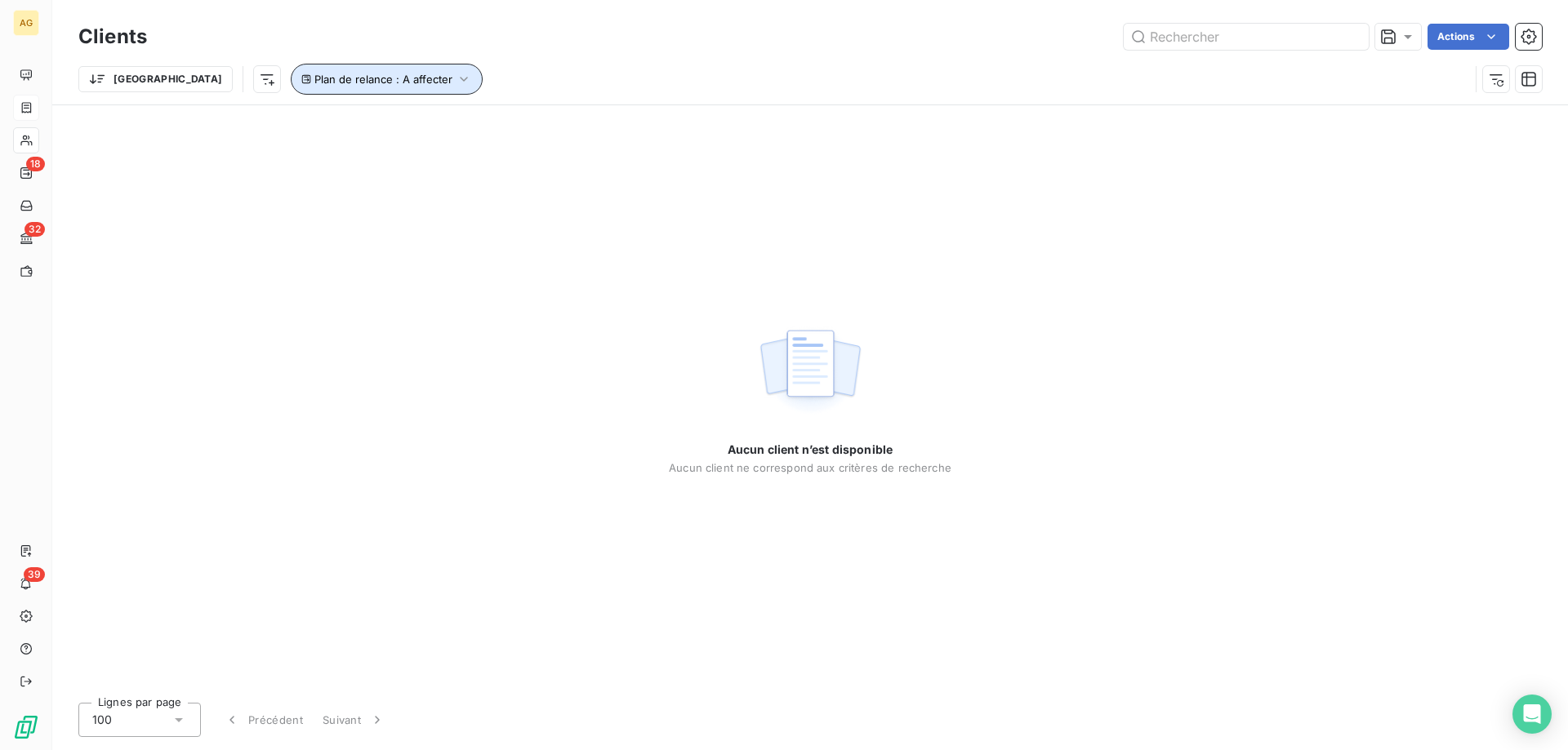
click at [364, 77] on button "Plan de relance : A affecter" at bounding box center [386, 79] width 192 height 31
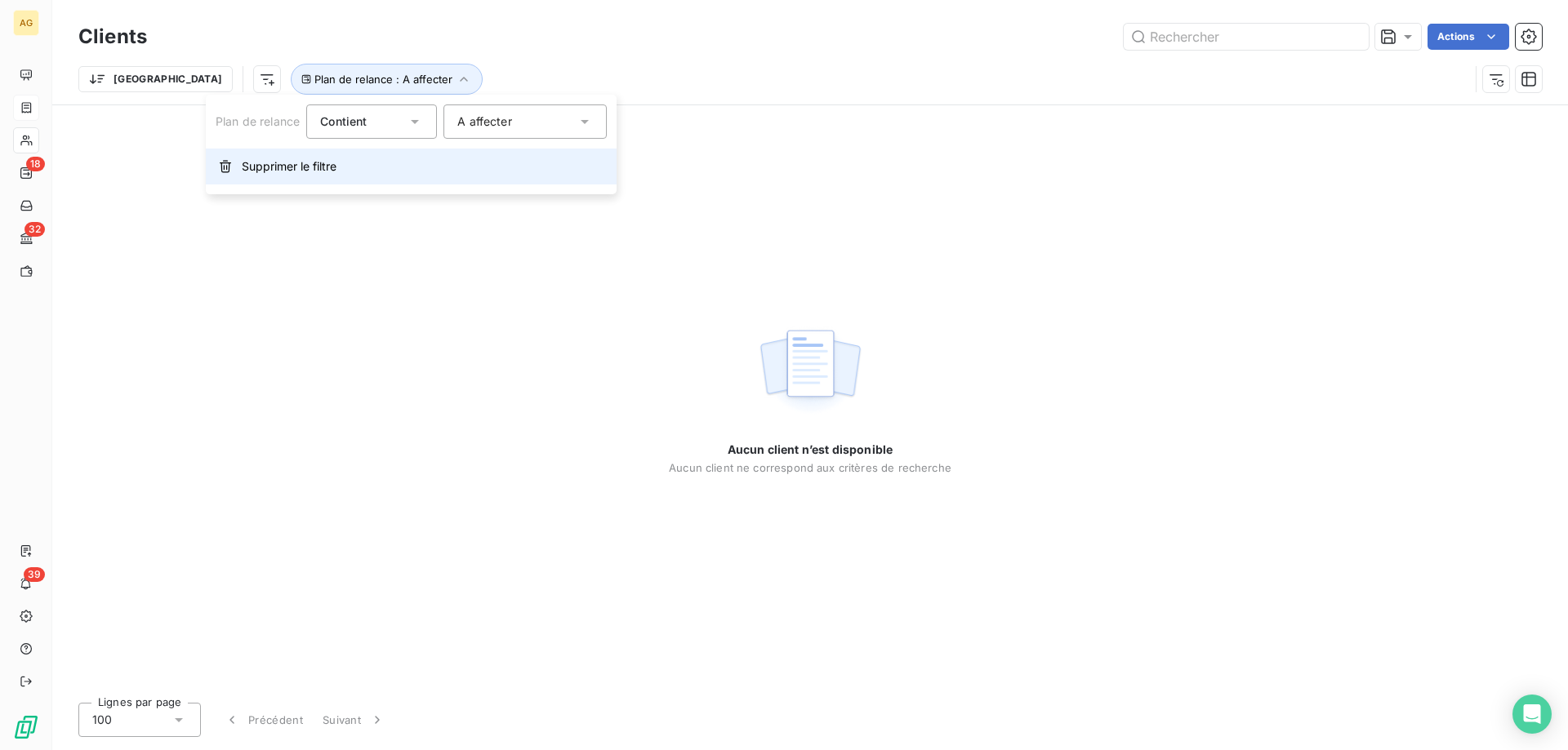
click at [265, 167] on span "Supprimer le filtre" at bounding box center [289, 167] width 95 height 17
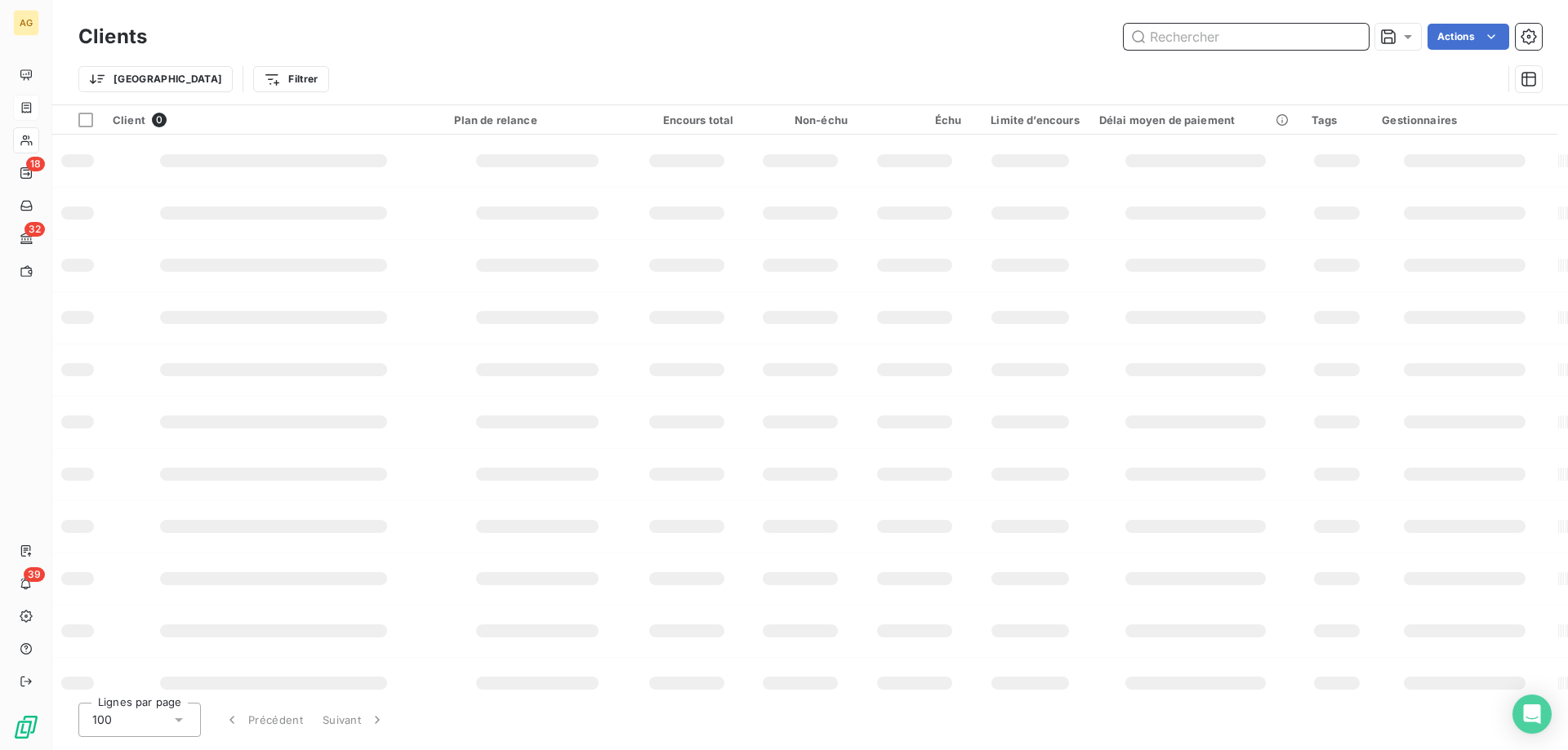
click at [1218, 40] on input "text" at bounding box center [1246, 37] width 245 height 26
type input "pascal"
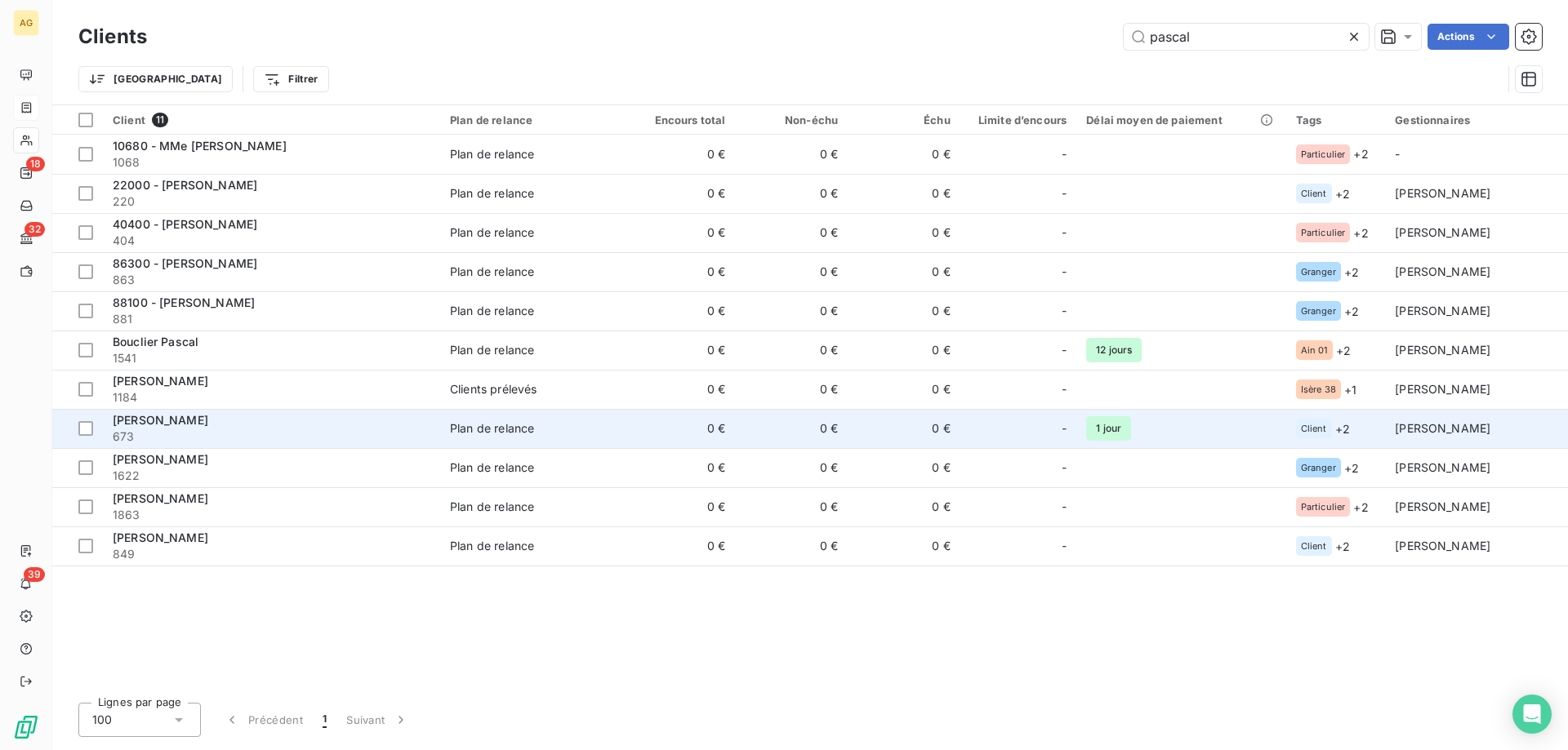
click at [191, 418] on div "Pascal Labas" at bounding box center [271, 421] width 318 height 17
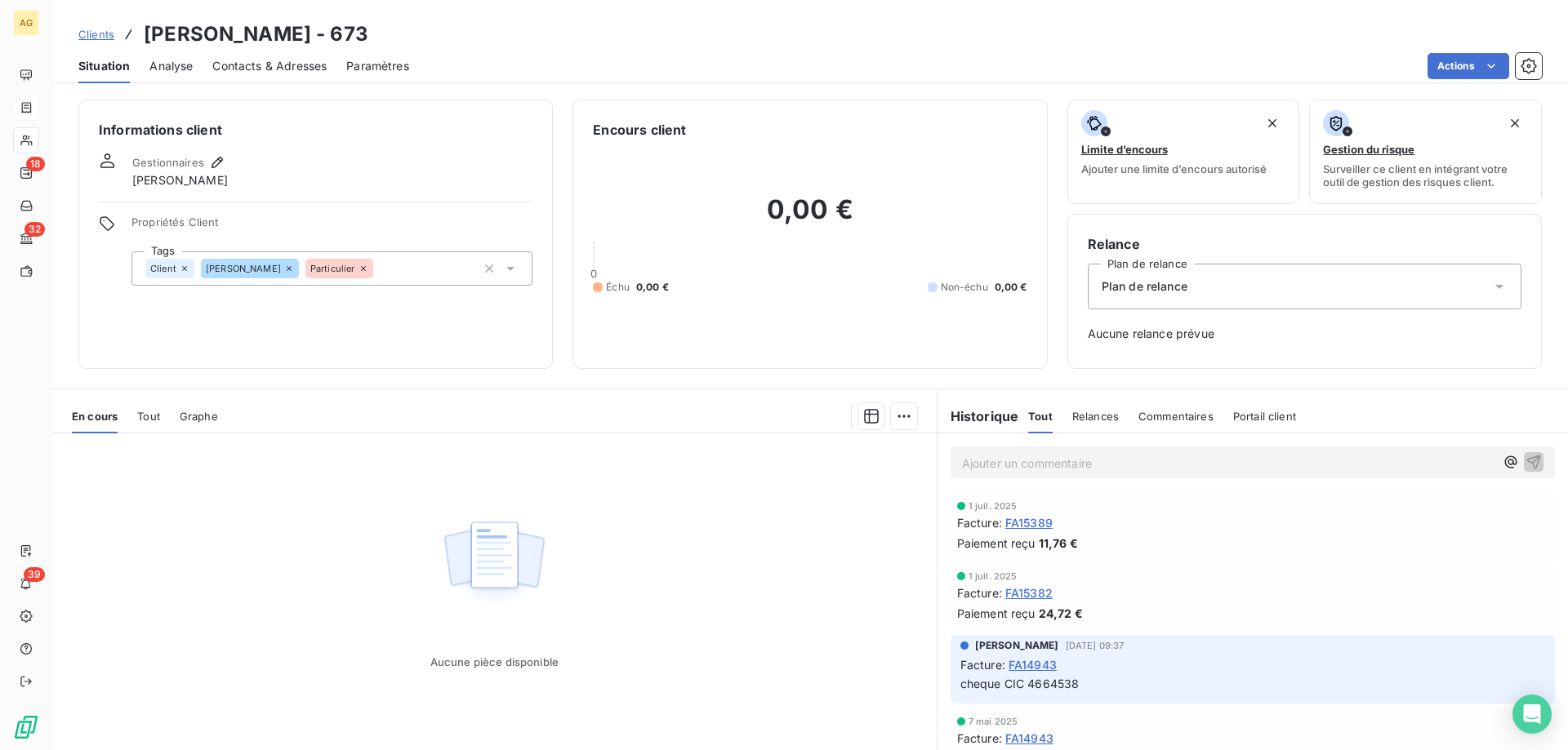
click at [297, 67] on span "Contacts & Adresses" at bounding box center [269, 66] width 114 height 17
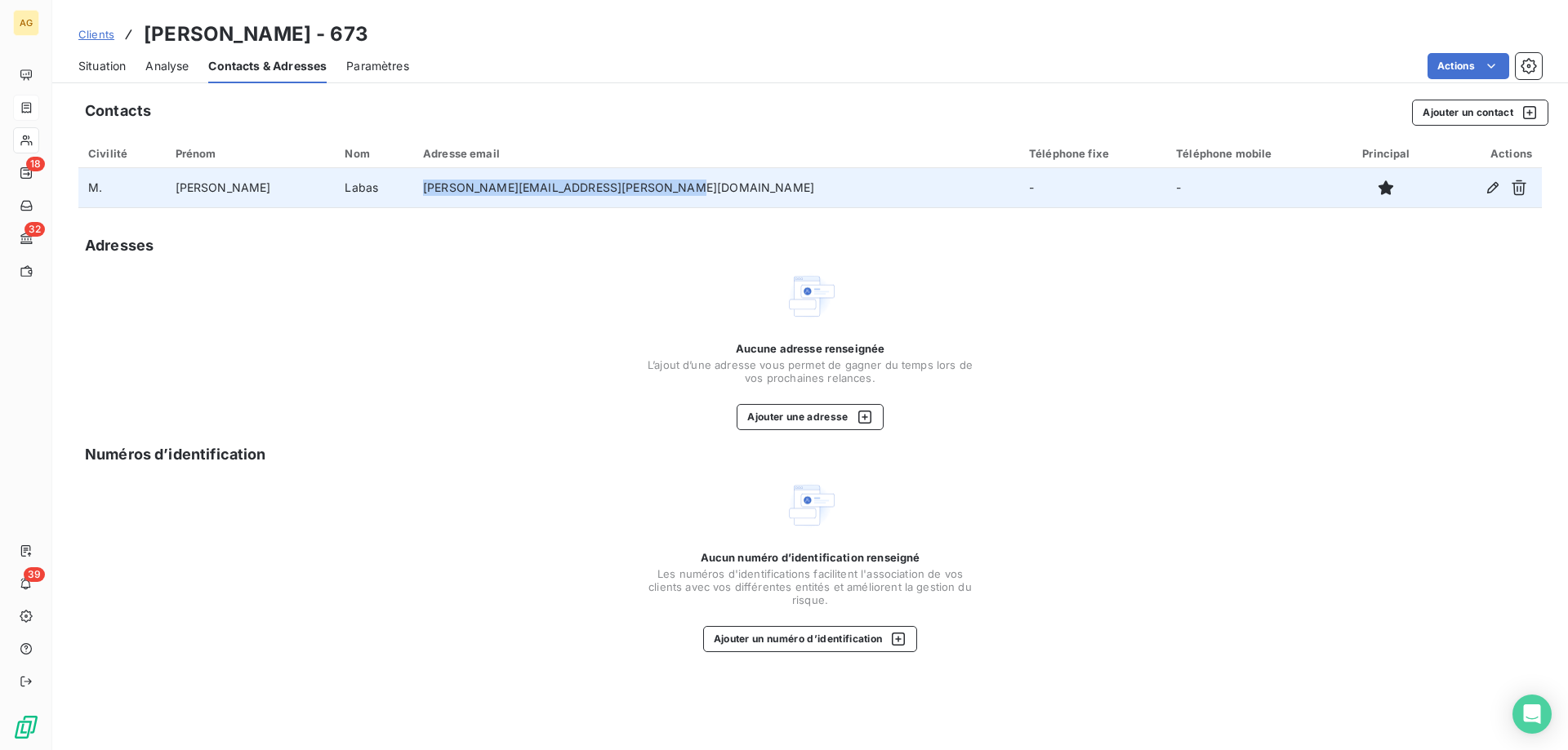
drag, startPoint x: 614, startPoint y: 188, endPoint x: 423, endPoint y: 181, distance: 191.1
click at [413, 183] on td "pascal.labas-leliencommercial@orange.fr" at bounding box center [716, 188] width 607 height 40
copy td "pascal.labas-leliencommercial@orange.fr"
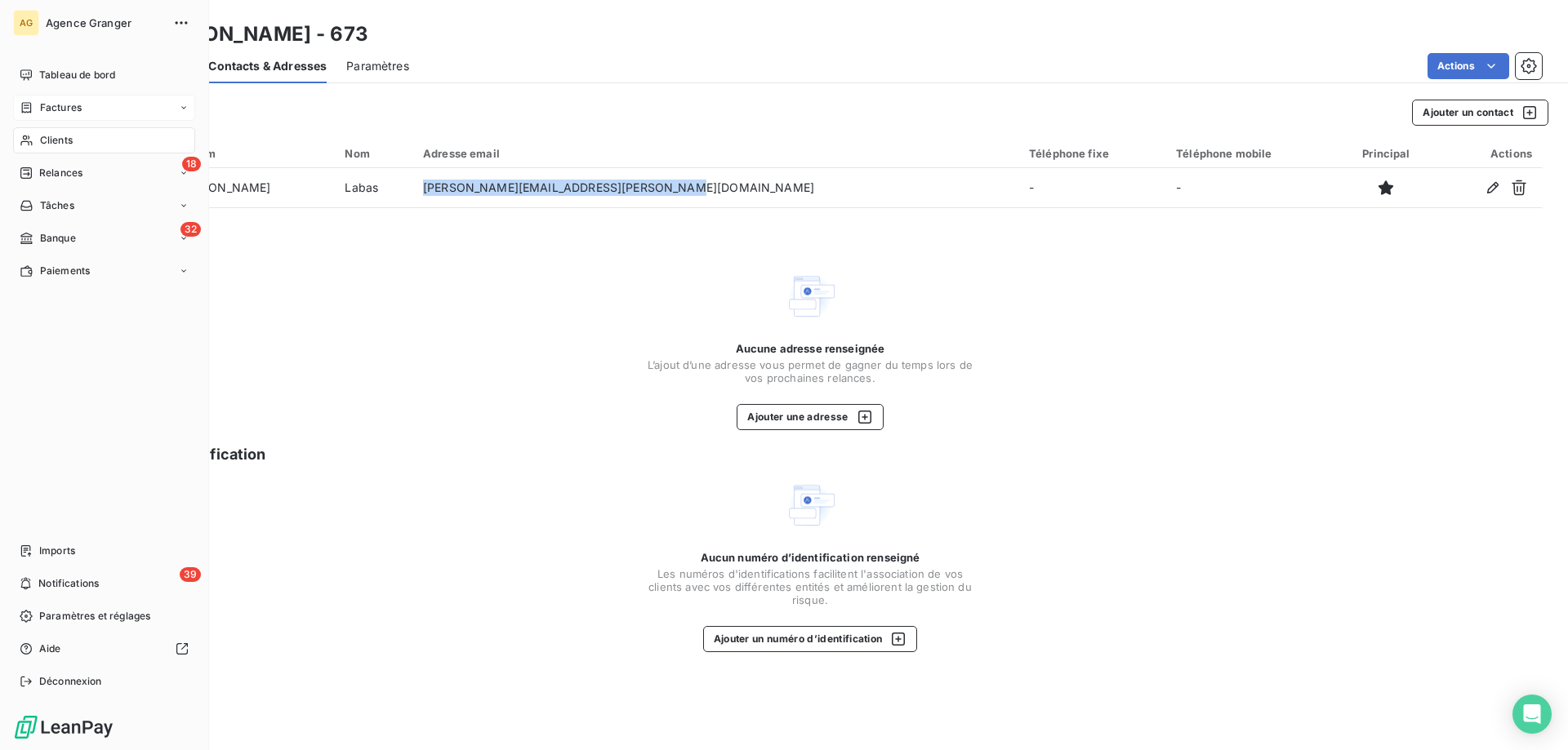
click at [48, 140] on span "Clients" at bounding box center [55, 140] width 32 height 15
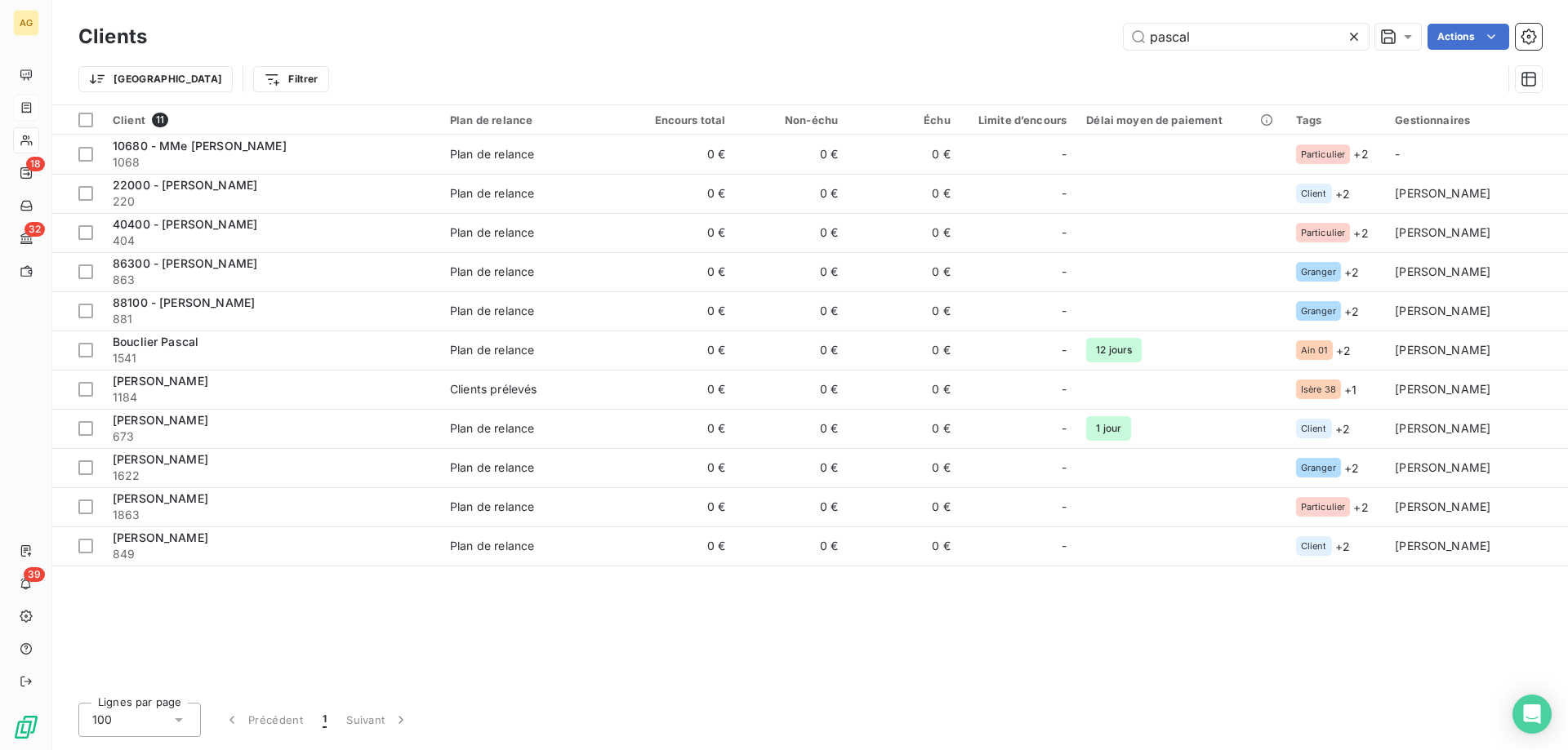
drag, startPoint x: 1224, startPoint y: 48, endPoint x: 607, endPoint y: 47, distance: 617.0
click at [843, 52] on div "Clients pascal Actions" at bounding box center [810, 36] width 1464 height 34
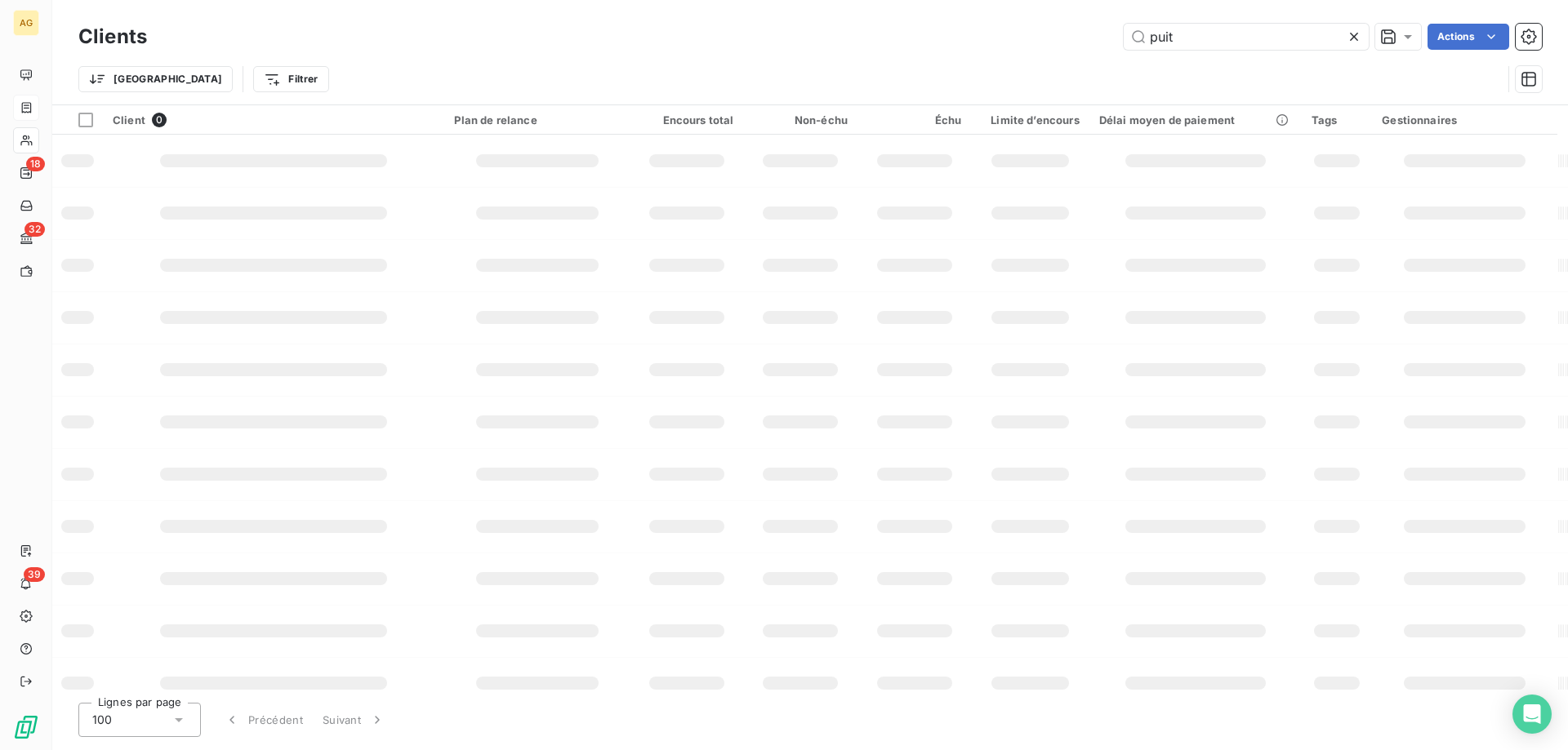
type input "puit"
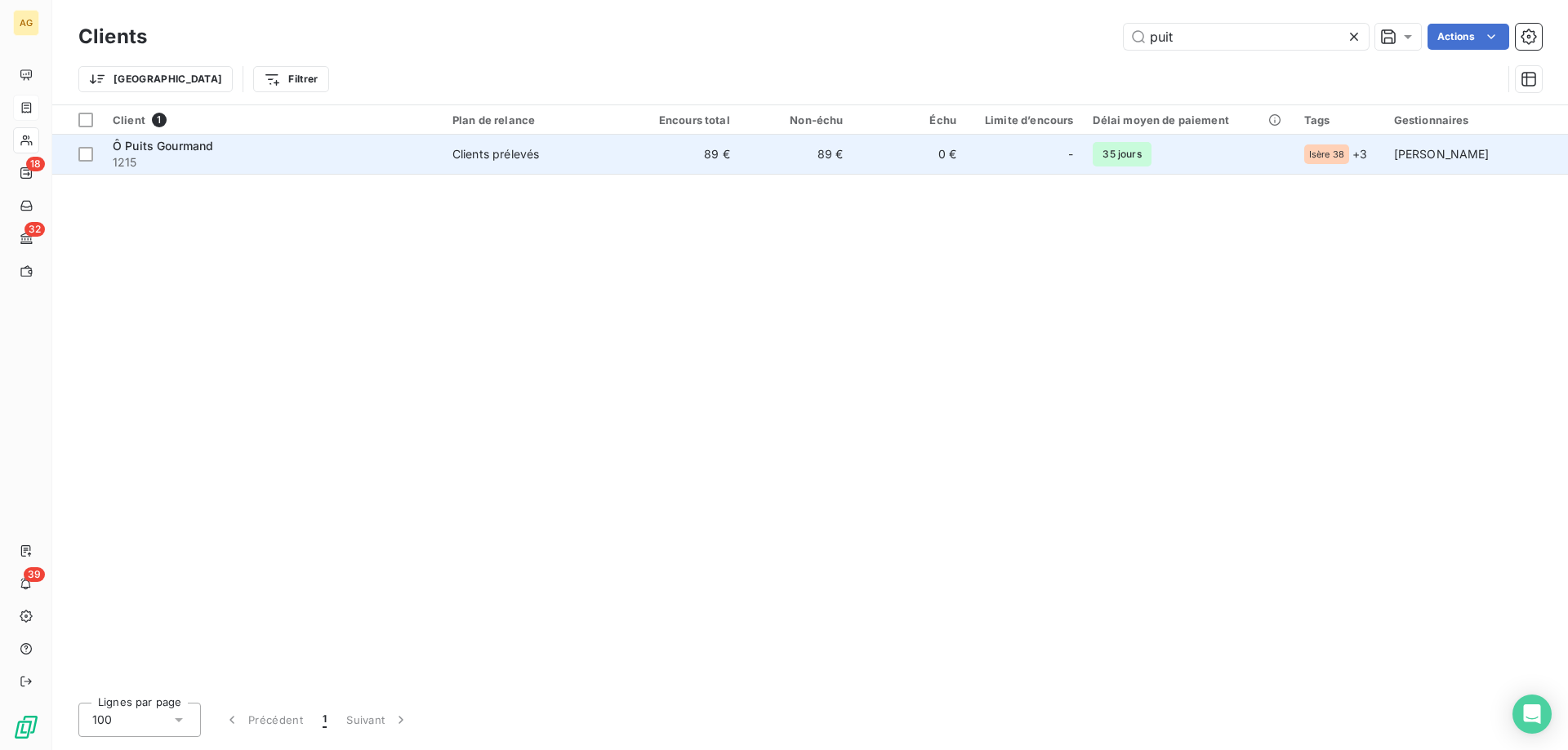
click at [416, 161] on span "1215" at bounding box center [272, 162] width 320 height 17
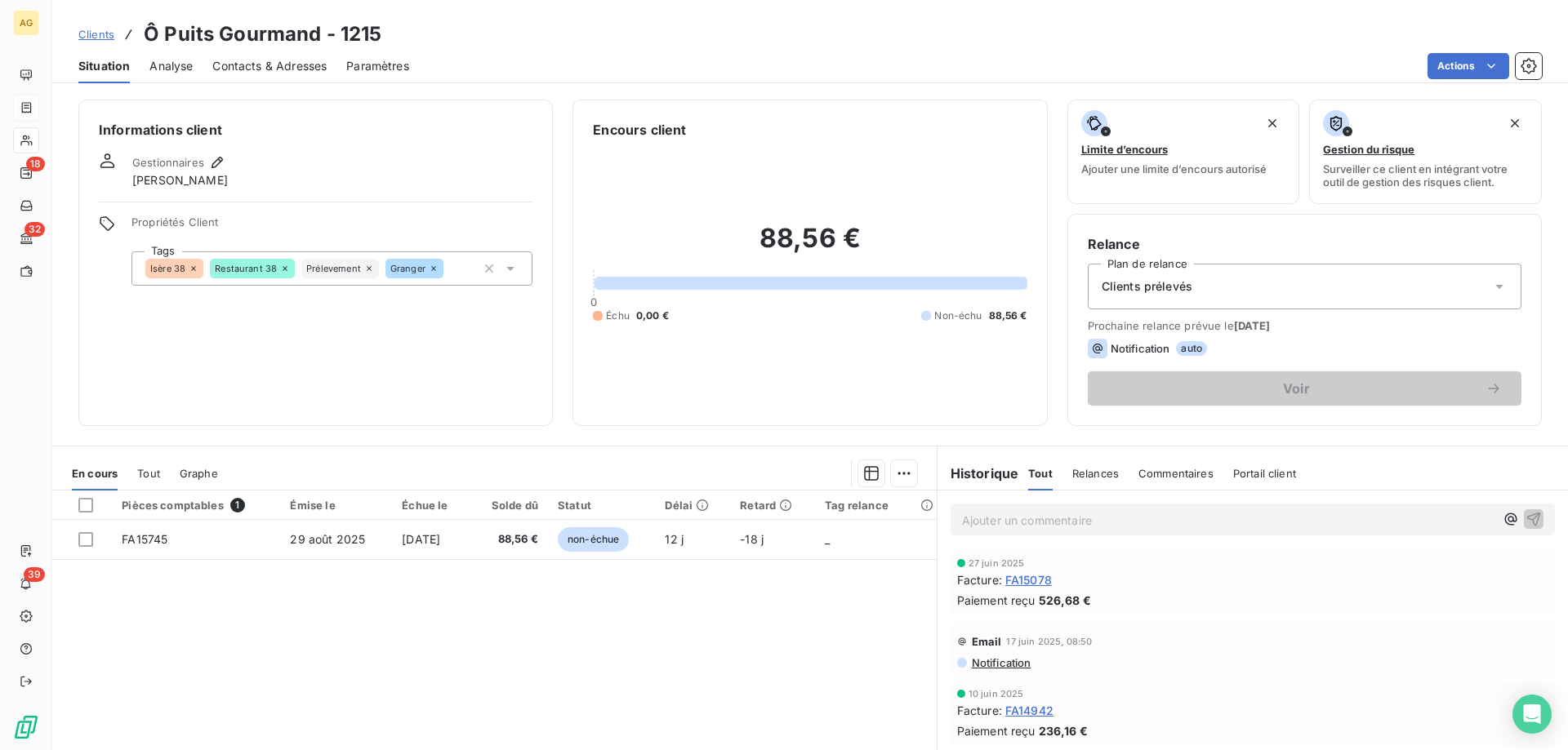
click at [461, 560] on div "Pièces comptables 1 Émise le Échue le Solde dû Statut Délai Retard Tag relance …" at bounding box center [495, 648] width 885 height 314
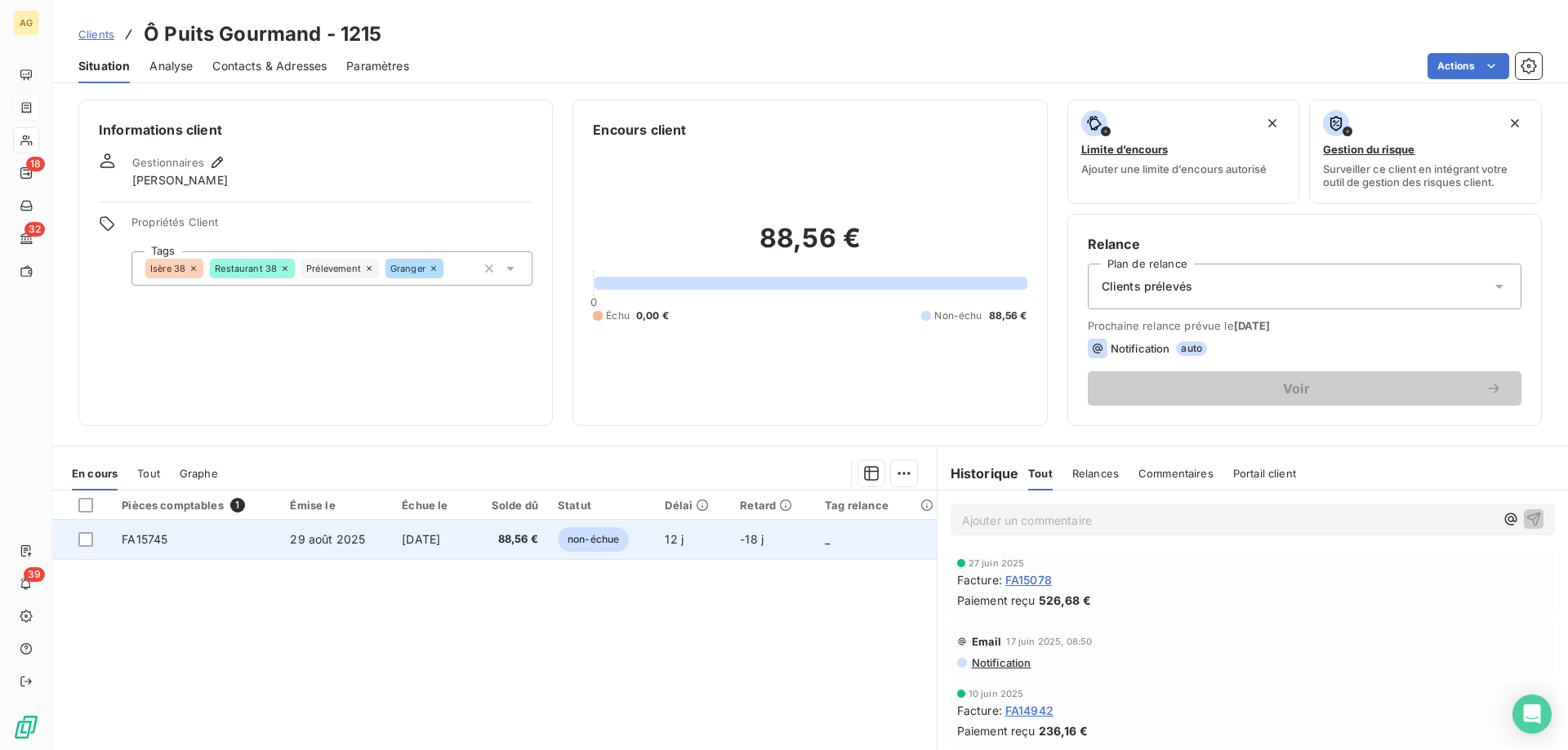
click at [463, 550] on td "28 sept. 2025" at bounding box center [430, 540] width 77 height 40
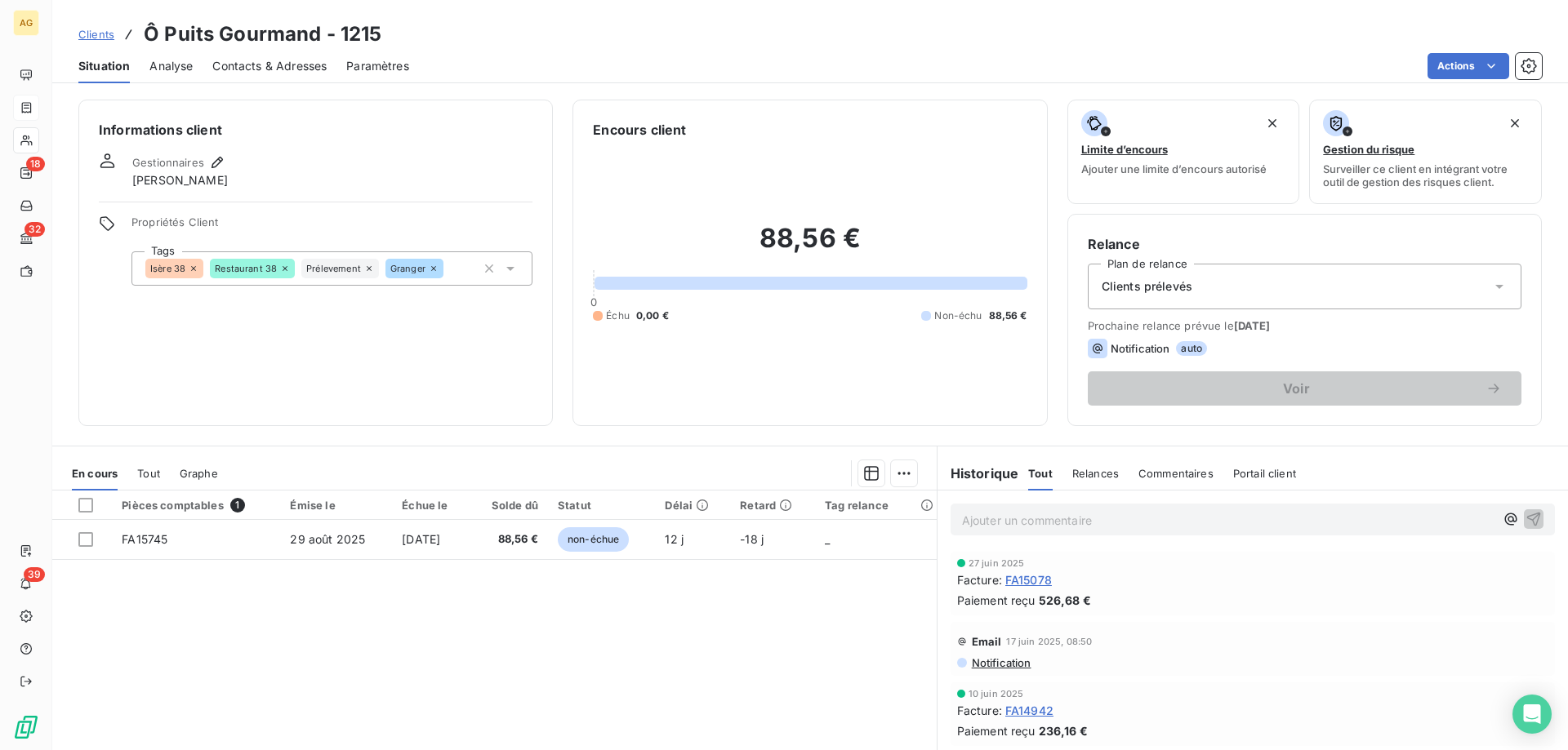
click at [1013, 580] on span "FA15078" at bounding box center [1029, 580] width 47 height 18
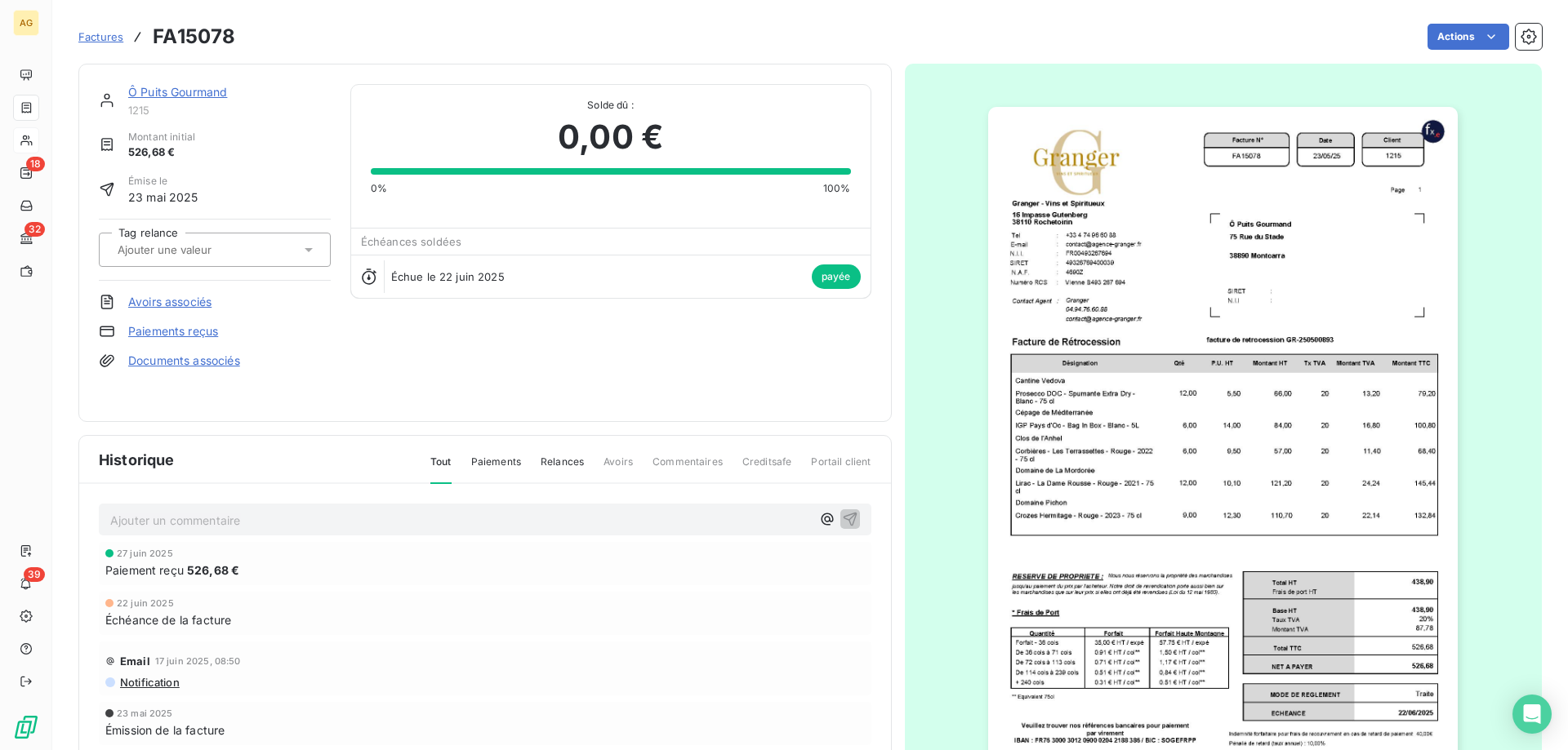
click at [1053, 317] on img "button" at bounding box center [1223, 439] width 470 height 664
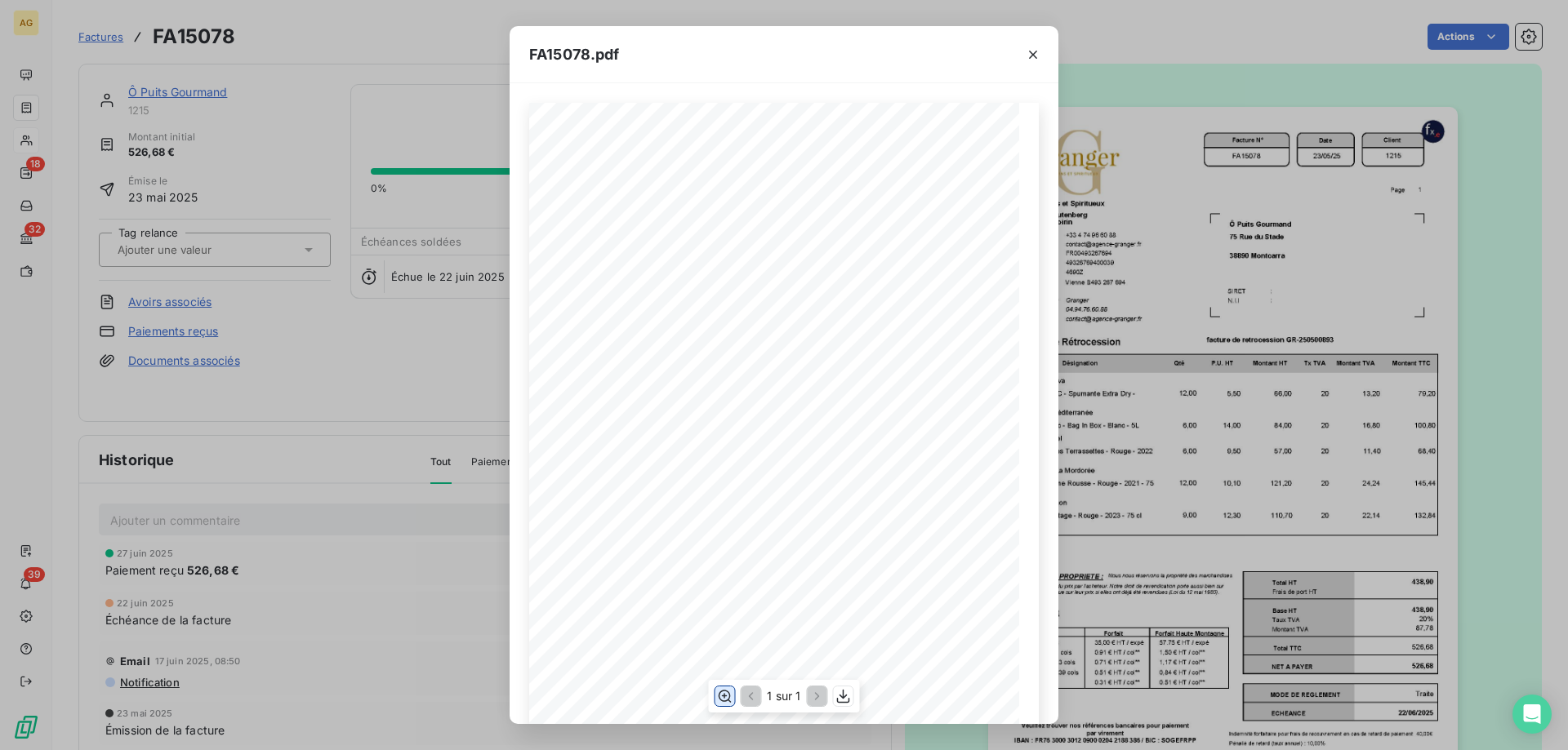
click at [725, 697] on icon "button" at bounding box center [725, 697] width 17 height 17
click at [239, 298] on div "FA15078.pdf Facture N° Client FR00493267694 FA15078 23/05/25 1215 Date N.I.I. G…" at bounding box center [784, 375] width 1568 height 750
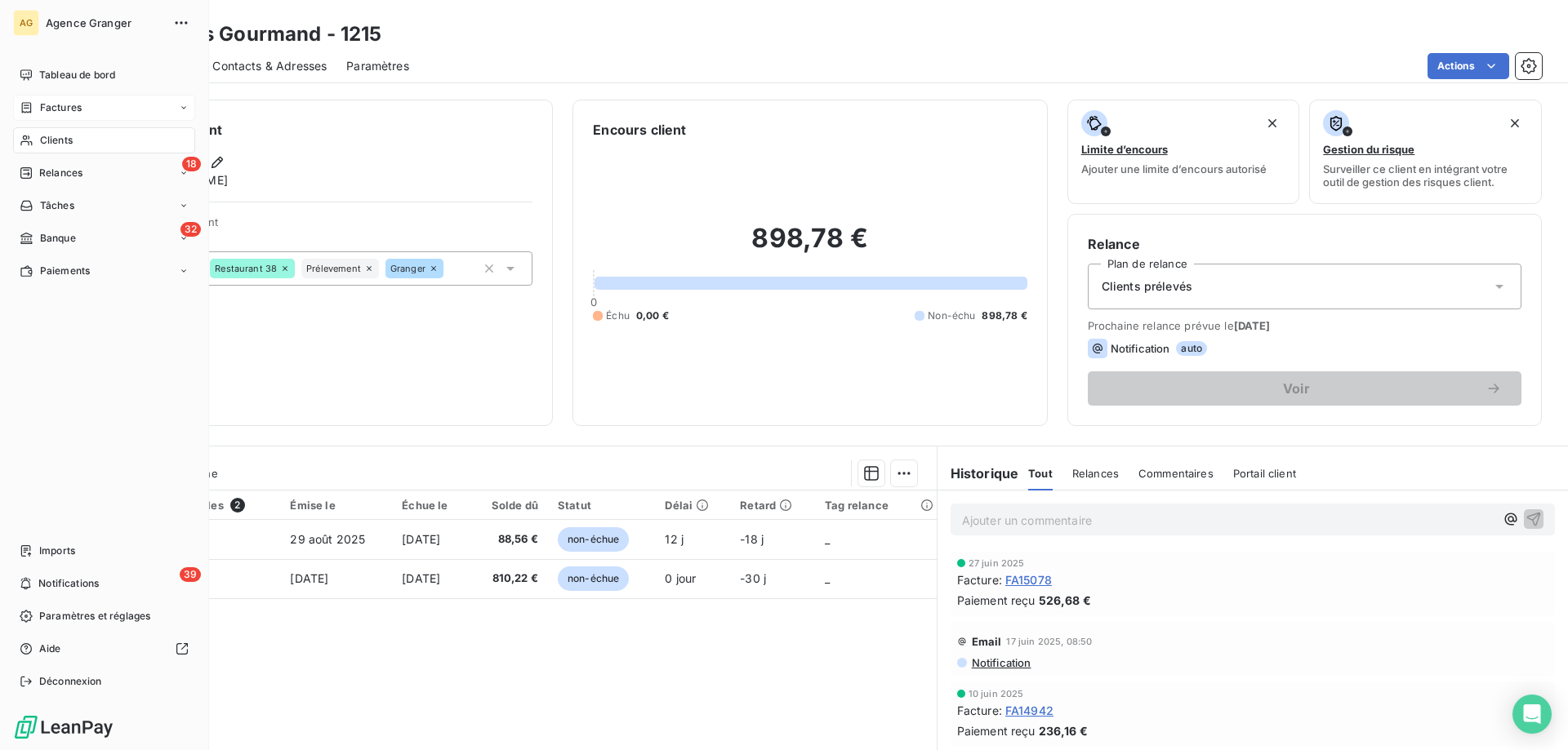
click at [48, 146] on span "Clients" at bounding box center [55, 140] width 32 height 15
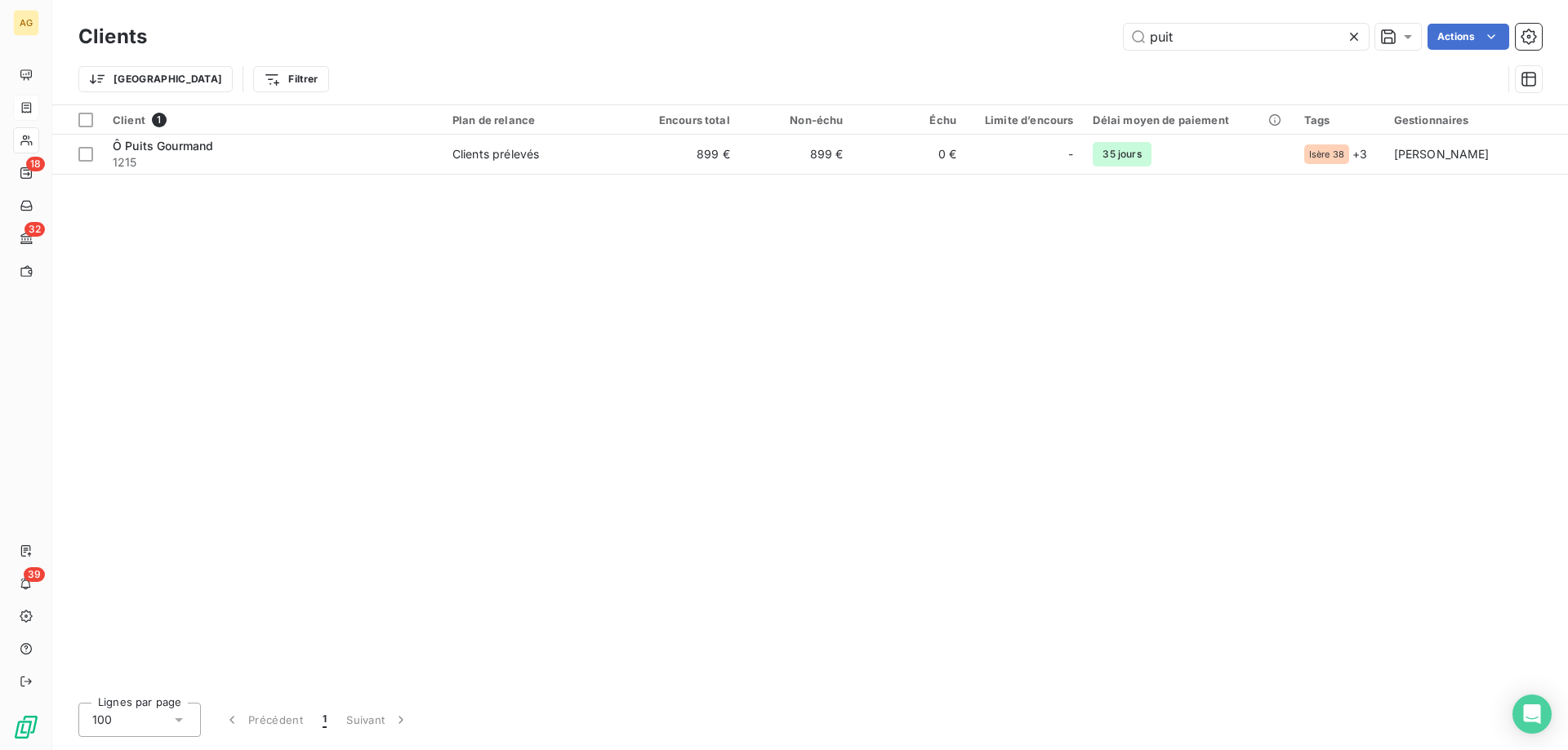
drag, startPoint x: 1196, startPoint y: 52, endPoint x: 1025, endPoint y: 61, distance: 171.2
click at [1033, 61] on div "Clients puit Actions Trier Filtrer" at bounding box center [810, 62] width 1464 height 85
click at [1185, 32] on input "puit" at bounding box center [1246, 37] width 245 height 26
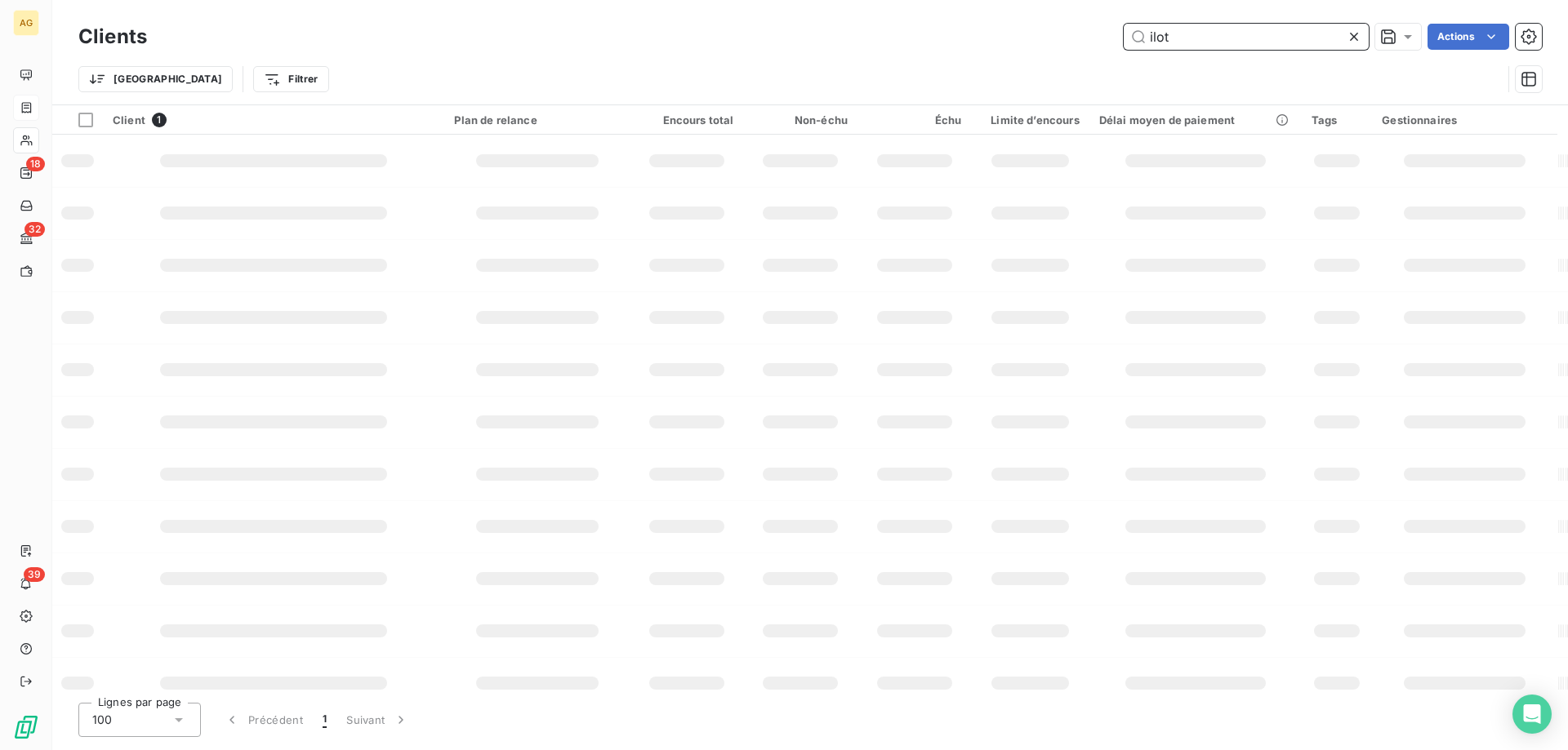
type input "ilot"
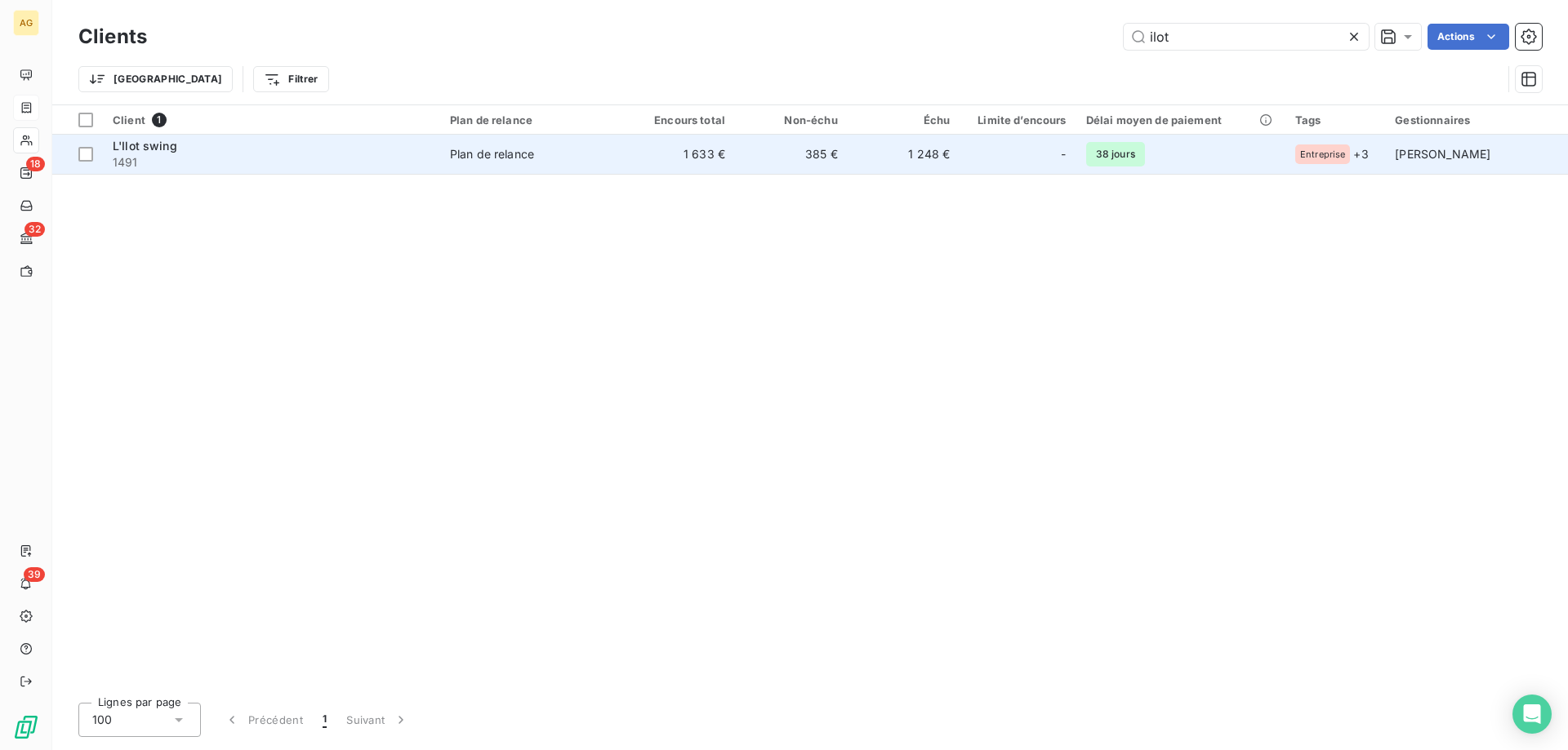
click at [614, 152] on span "Plan de relance" at bounding box center [531, 155] width 163 height 17
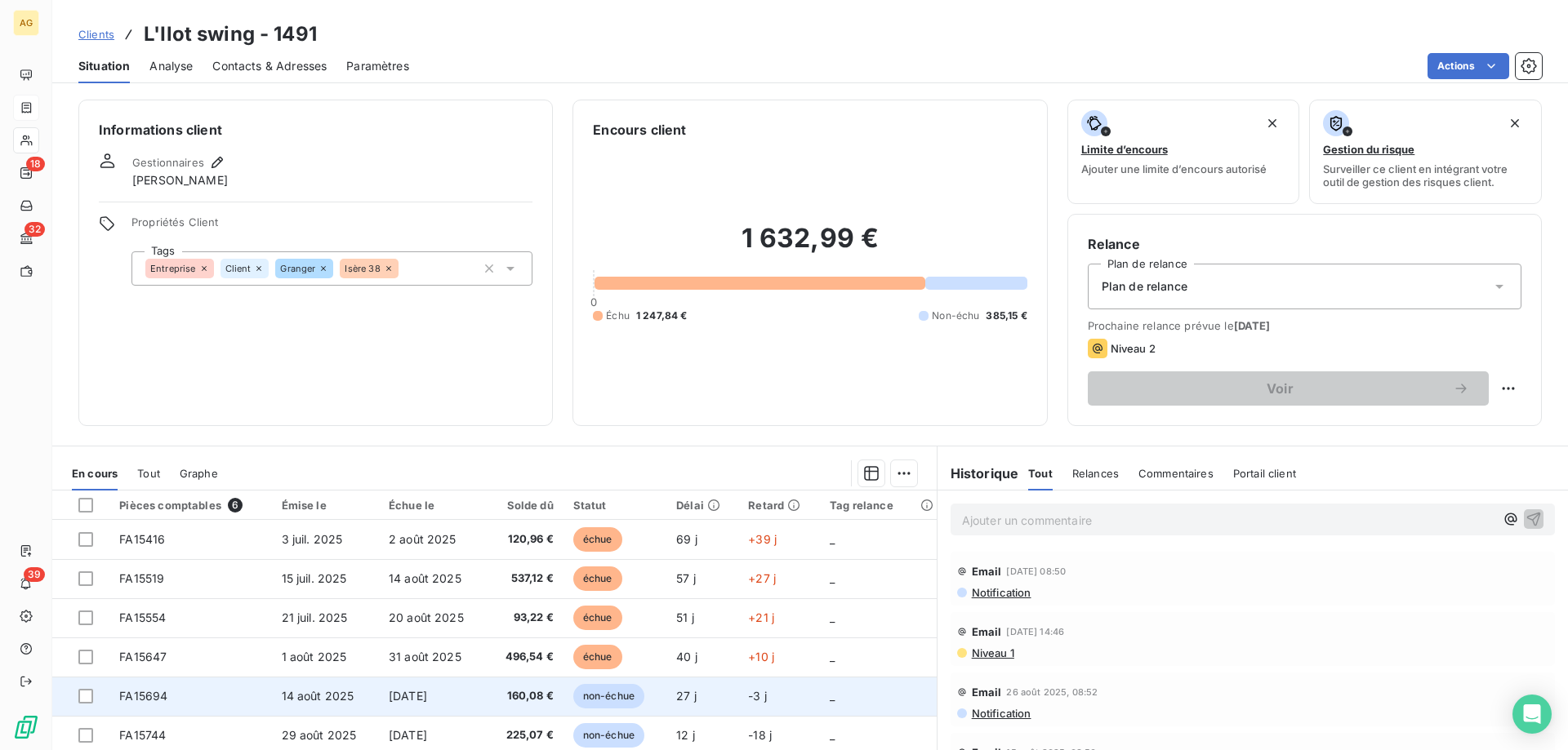
scroll to position [82, 0]
